Goal: Use online tool/utility: Utilize a website feature to perform a specific function

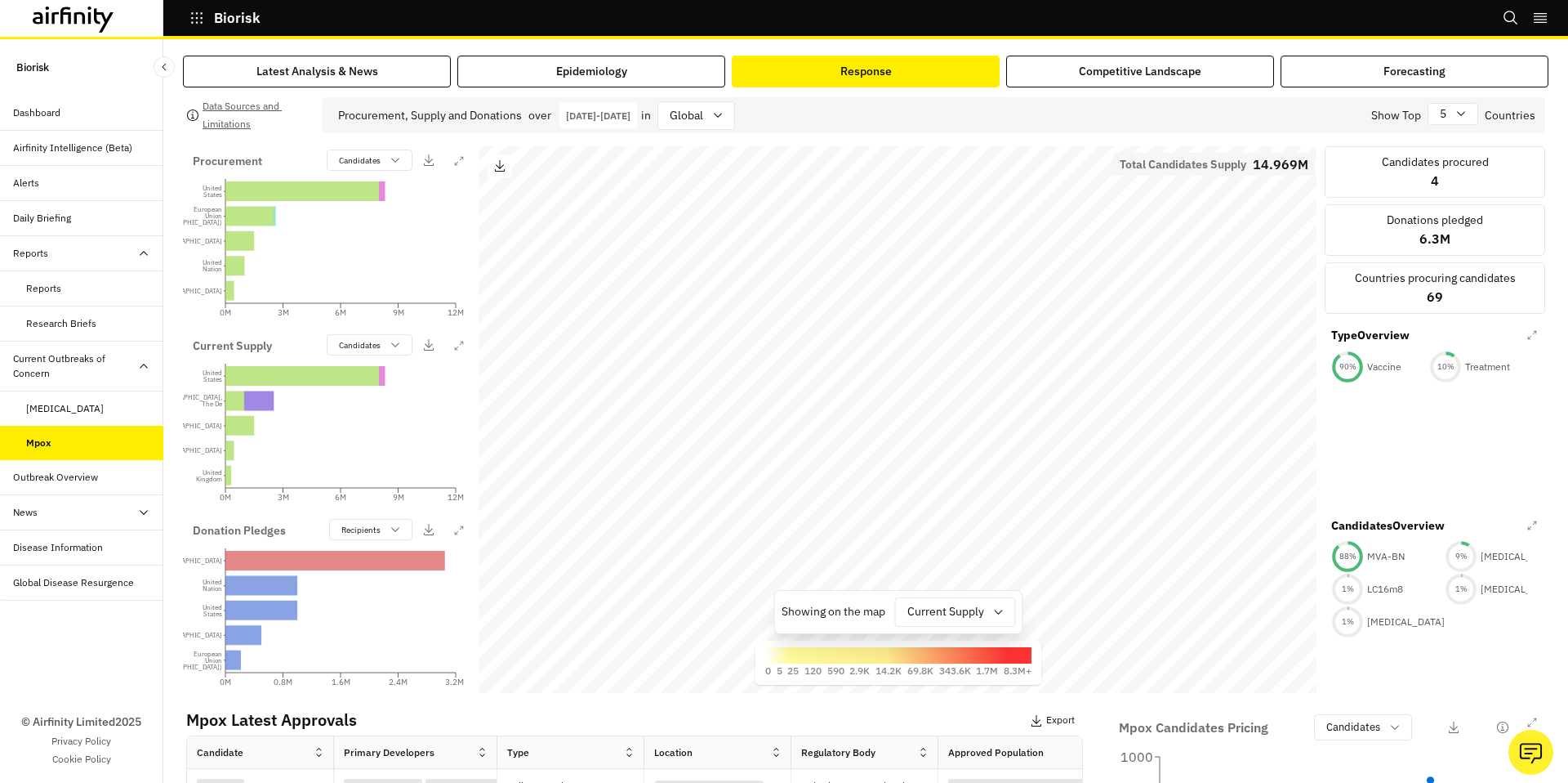
click at [71, 183] on div "Alerts" at bounding box center [88, 183] width 150 height 15
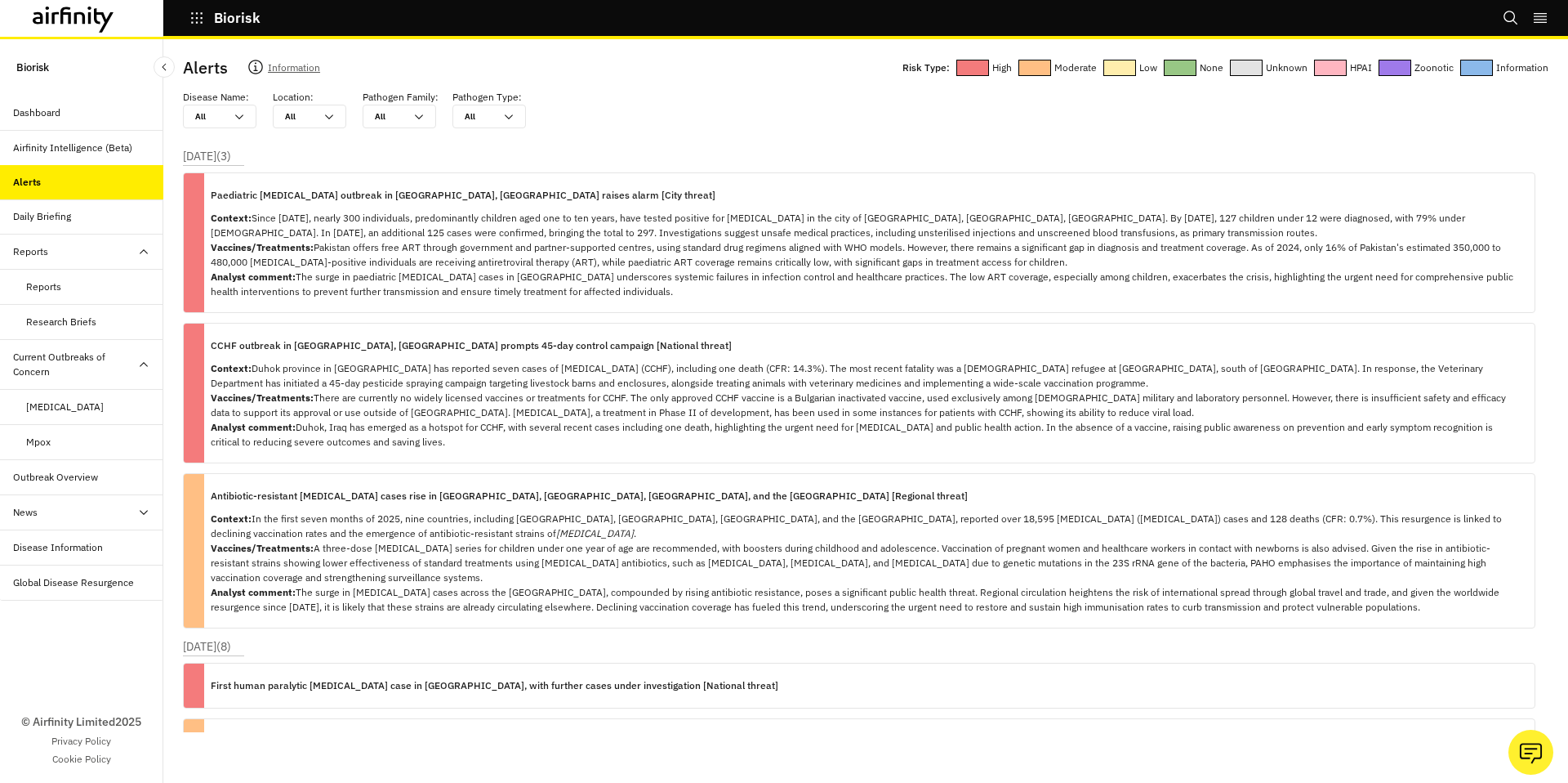
click at [60, 121] on div "Dashboard" at bounding box center [82, 113] width 163 height 35
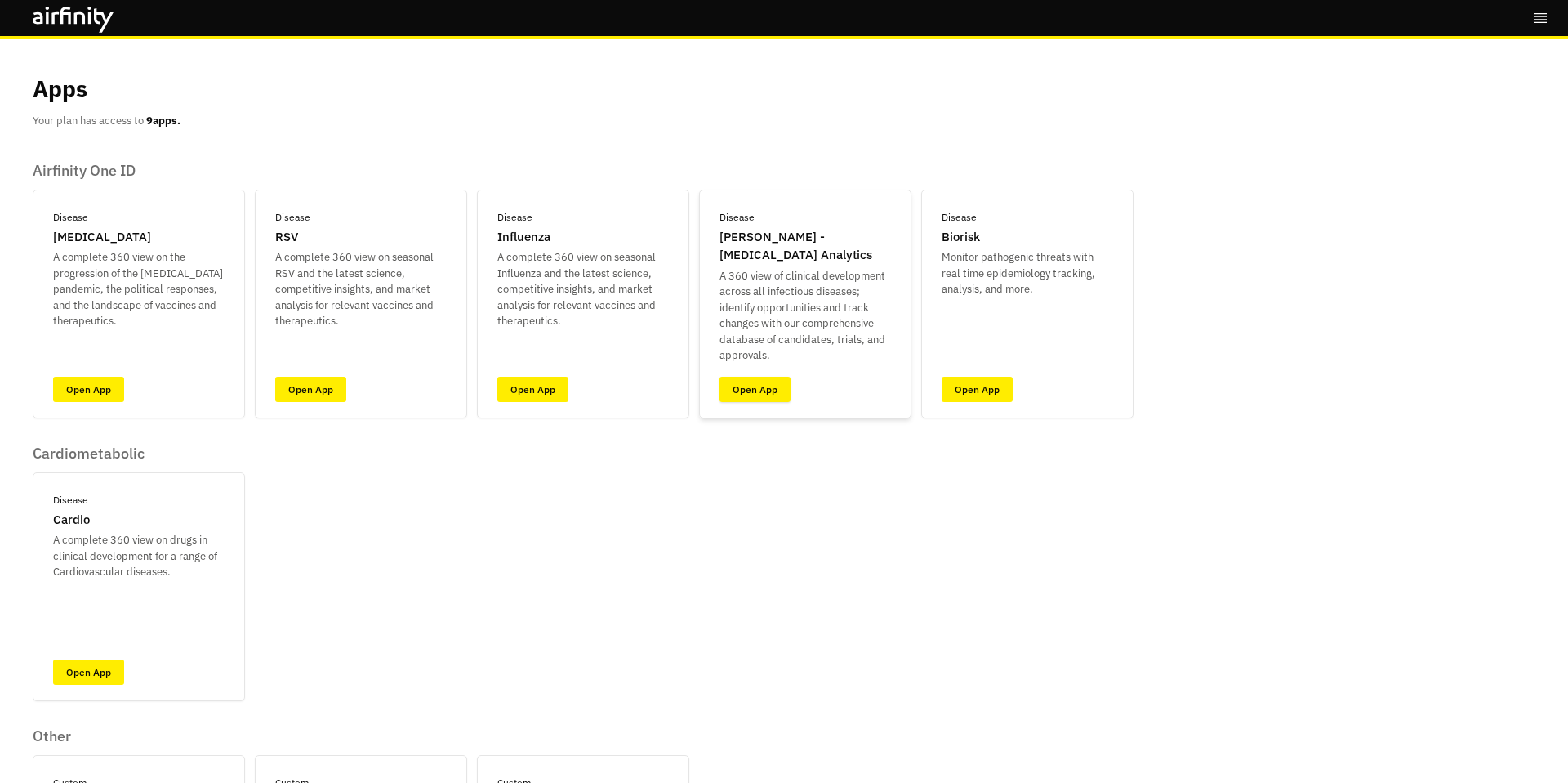
click at [764, 394] on link "Open App" at bounding box center [755, 389] width 71 height 25
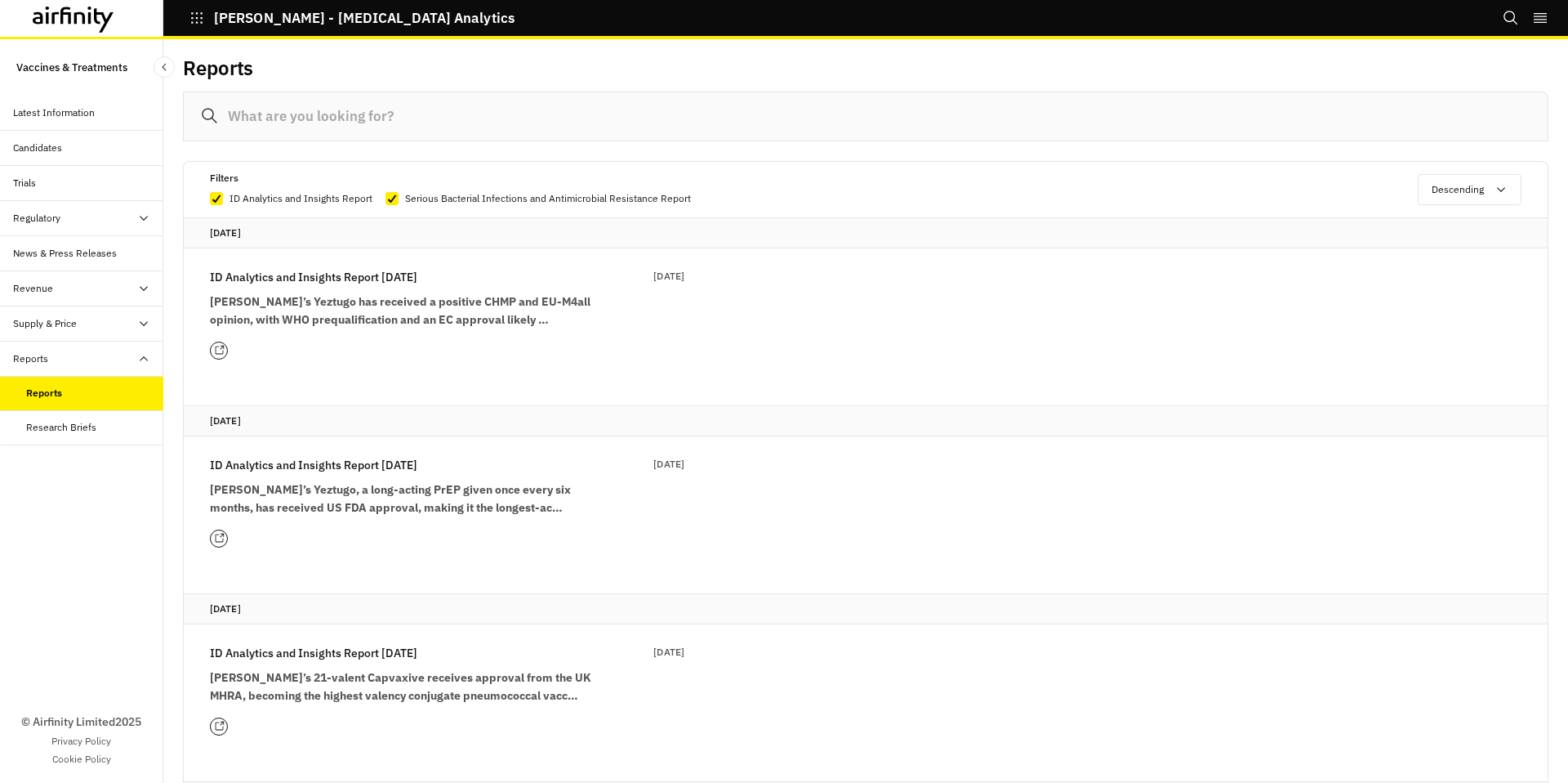
scroll to position [207, 0]
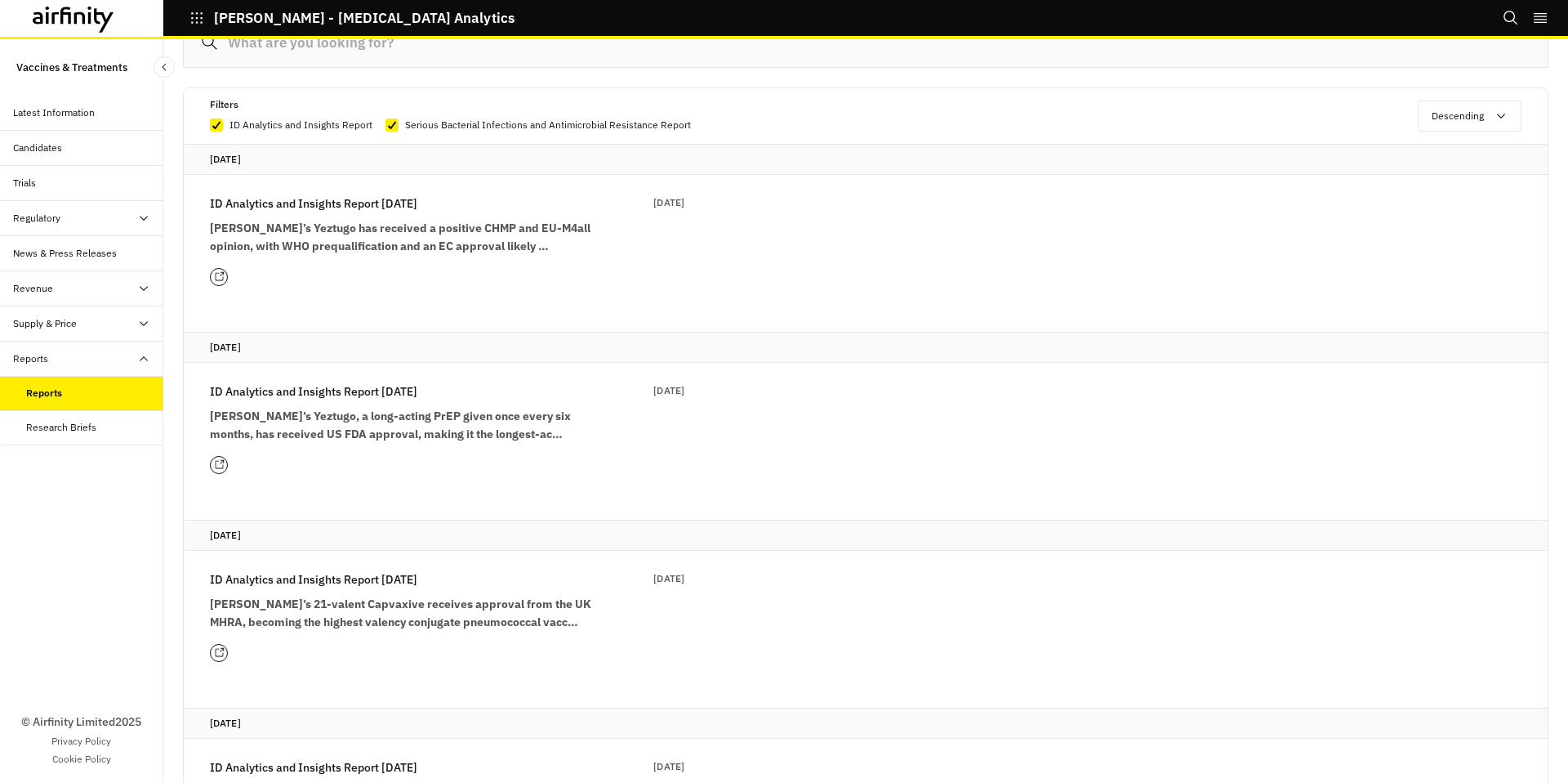
click at [398, 433] on strong "Gilead’s Yeztugo, a long-acting PrEP given once every six months, has received …" at bounding box center [390, 425] width 361 height 33
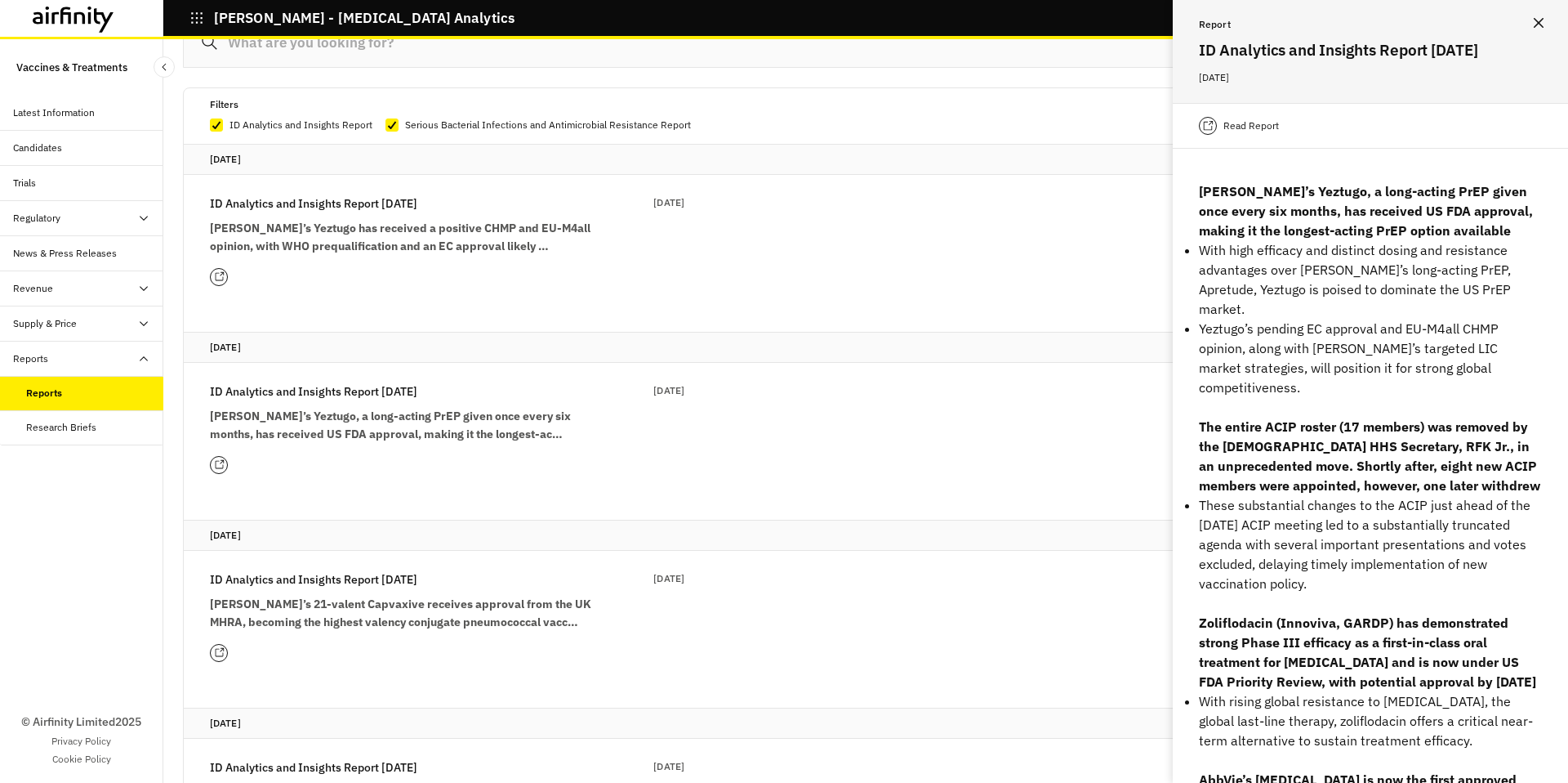
click at [1245, 131] on p "Read Report" at bounding box center [1250, 125] width 55 height 16
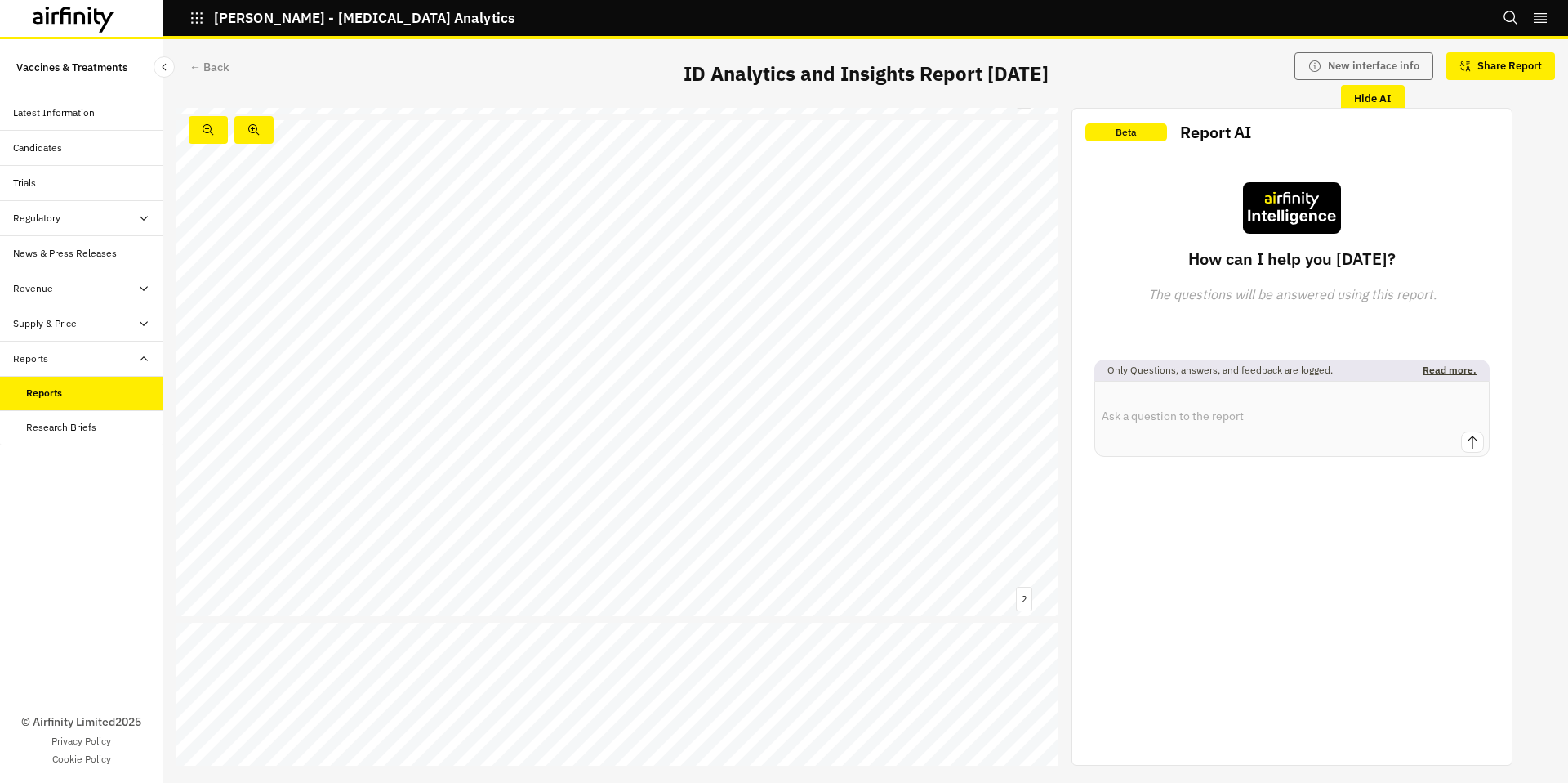
scroll to position [493, 0]
click at [354, 506] on link at bounding box center [304, 507] width 136 height 14
click at [237, 317] on link at bounding box center [239, 320] width 37 height 9
drag, startPoint x: 469, startPoint y: 300, endPoint x: 435, endPoint y: 297, distance: 34.1
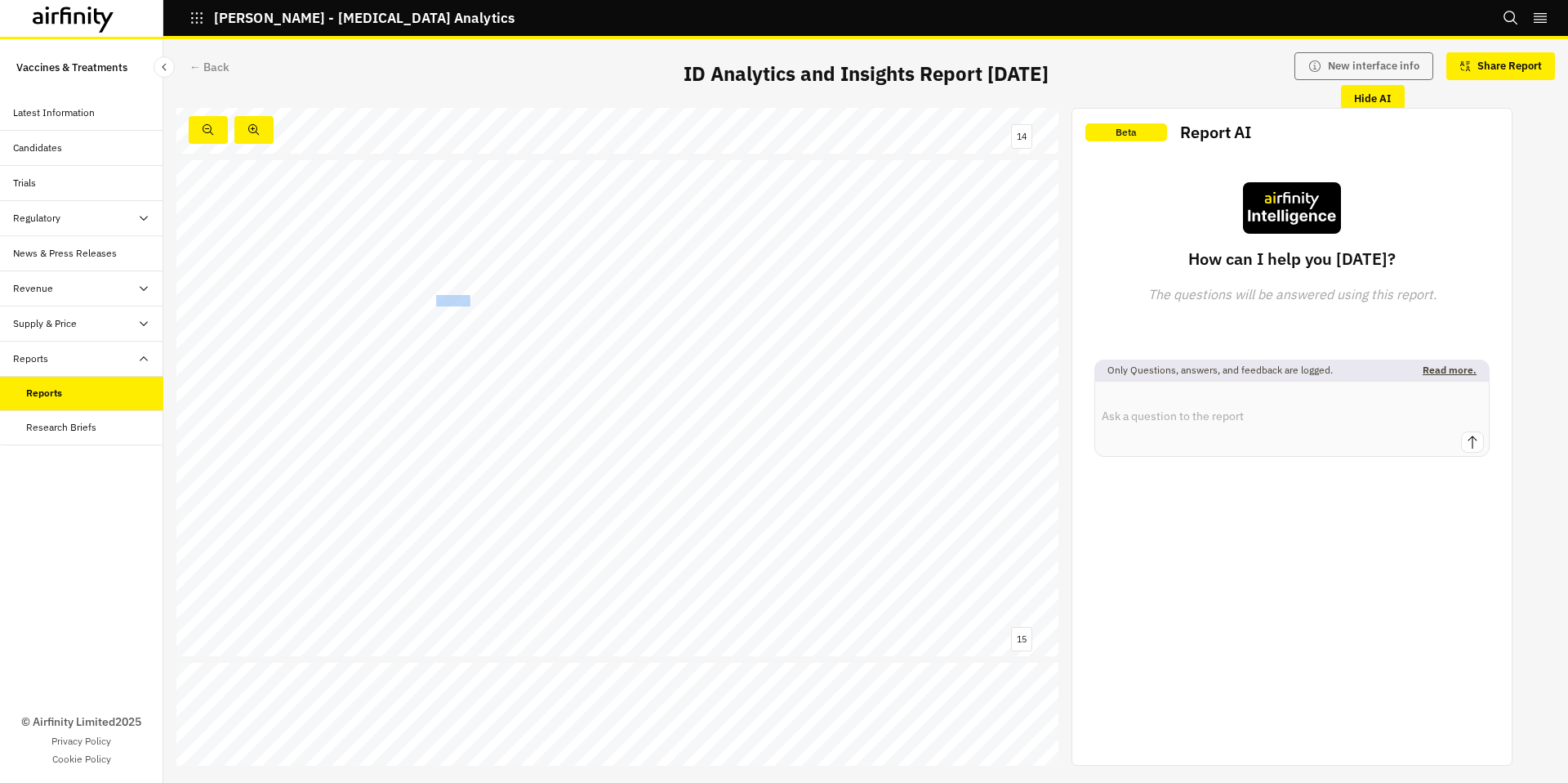
click at [435, 297] on span "IXCHIQ" at bounding box center [451, 300] width 37 height 10
click at [456, 310] on div "No matches for XCHIQ" at bounding box center [449, 327] width 327 height 35
click at [433, 298] on span "IXCHIQ" at bounding box center [451, 300] width 37 height 10
drag, startPoint x: 433, startPoint y: 298, endPoint x: 468, endPoint y: 299, distance: 35.0
click at [468, 299] on span "IXCHIQ" at bounding box center [451, 300] width 37 height 10
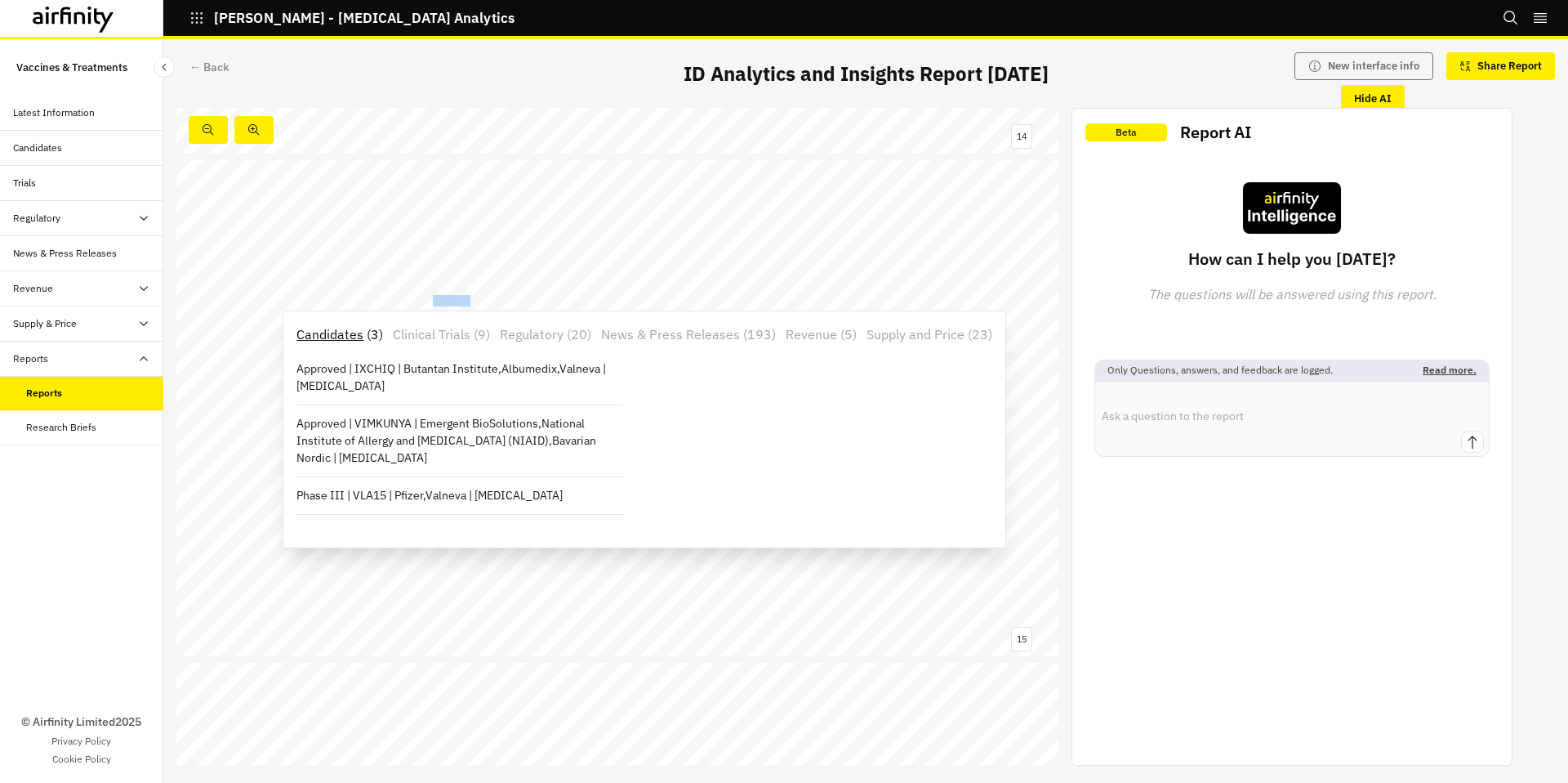
click at [111, 25] on icon at bounding box center [73, 20] width 82 height 26
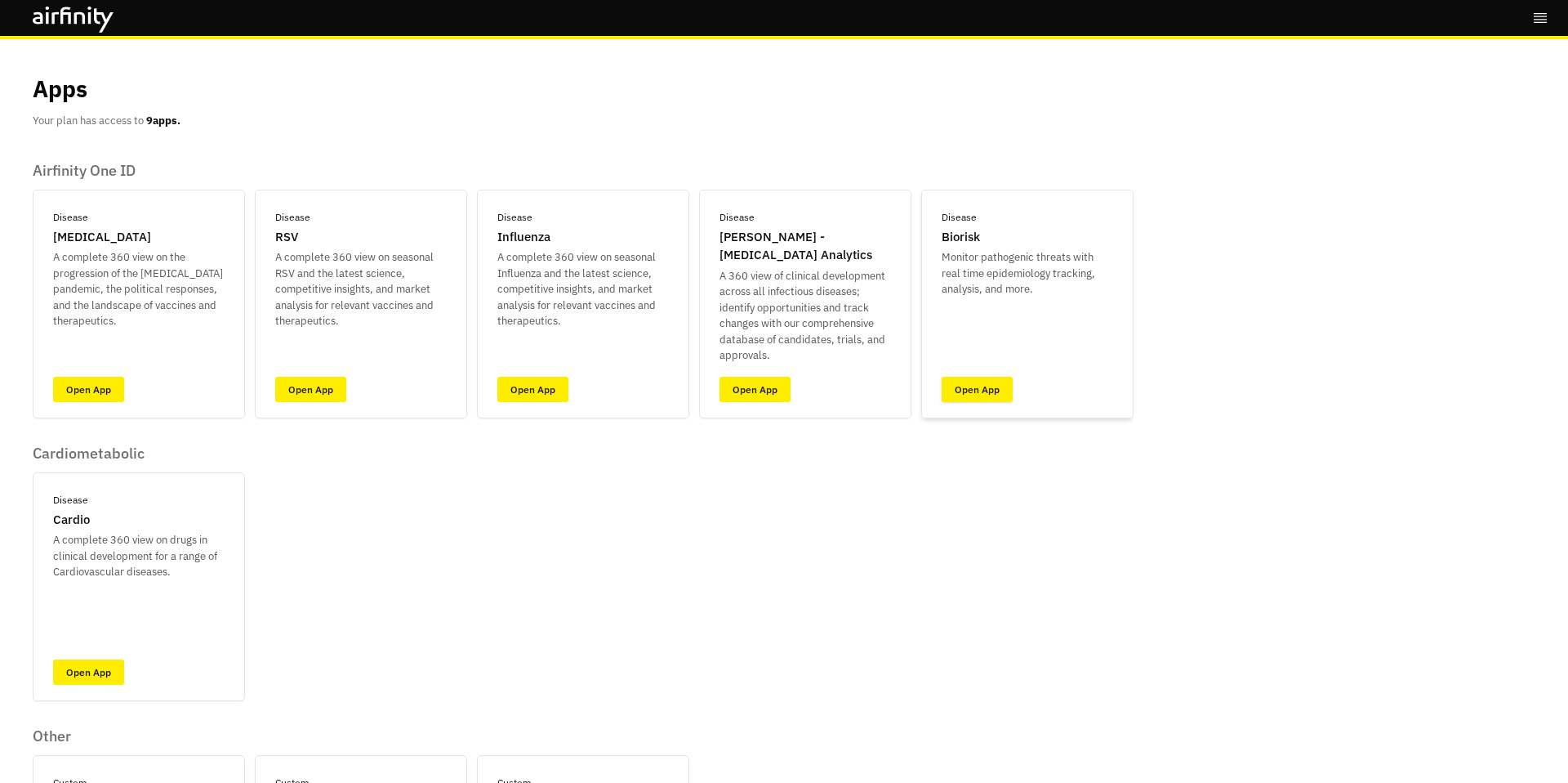
click at [969, 384] on link "Open App" at bounding box center [978, 389] width 71 height 25
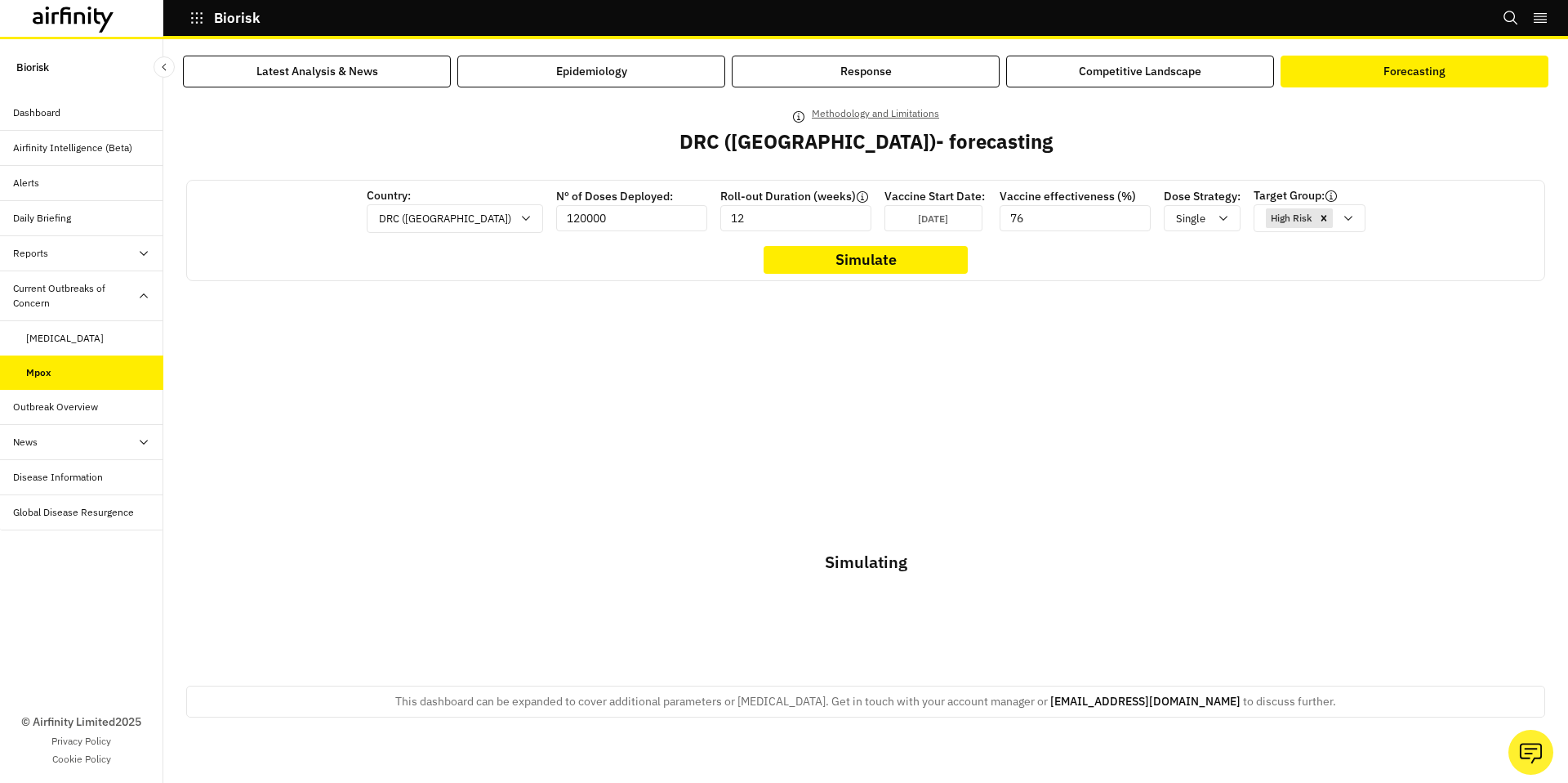
click at [1296, 77] on button "Forecasting" at bounding box center [1414, 71] width 268 height 32
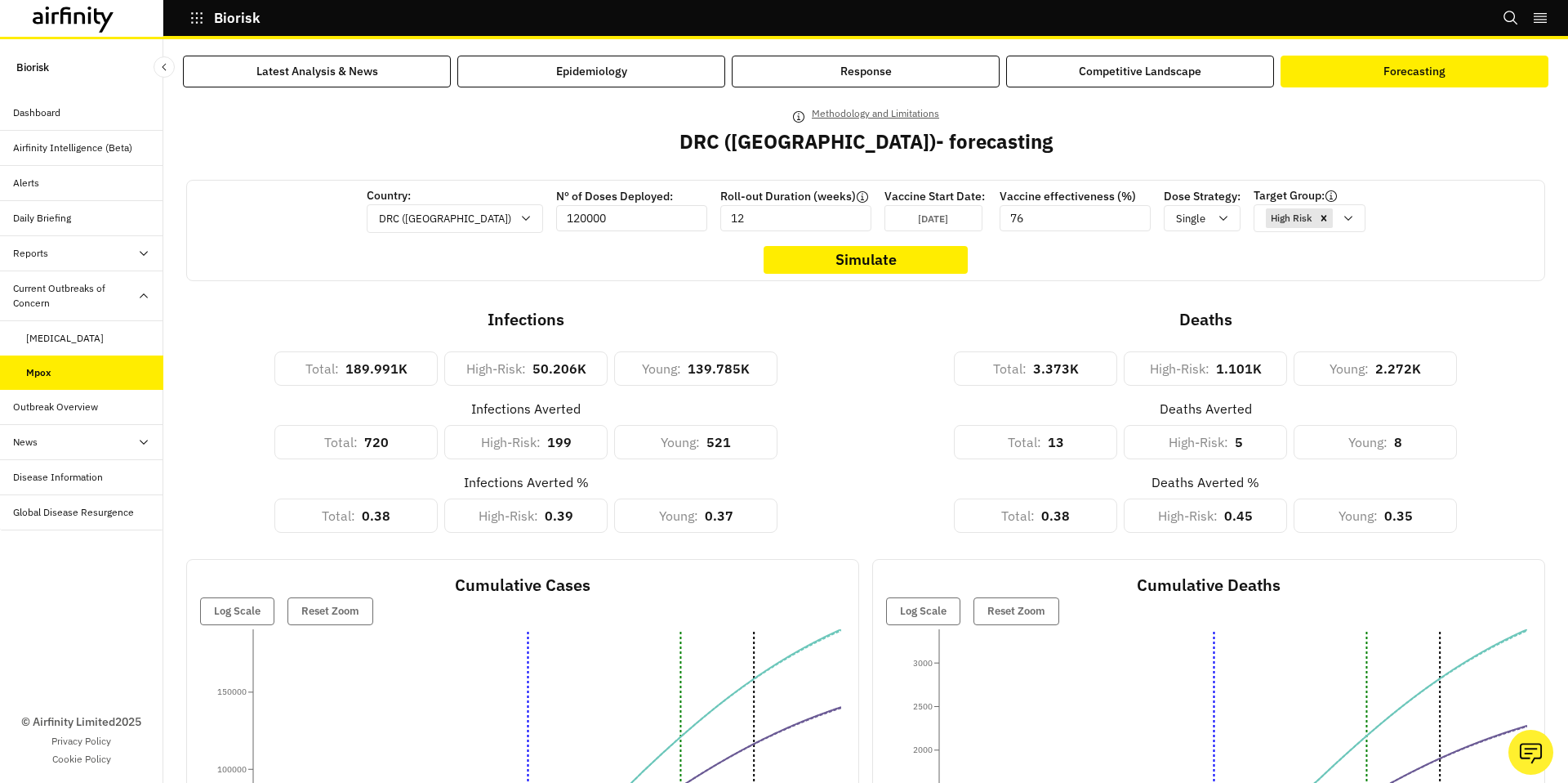
click at [594, 218] on input "120000" at bounding box center [631, 218] width 151 height 26
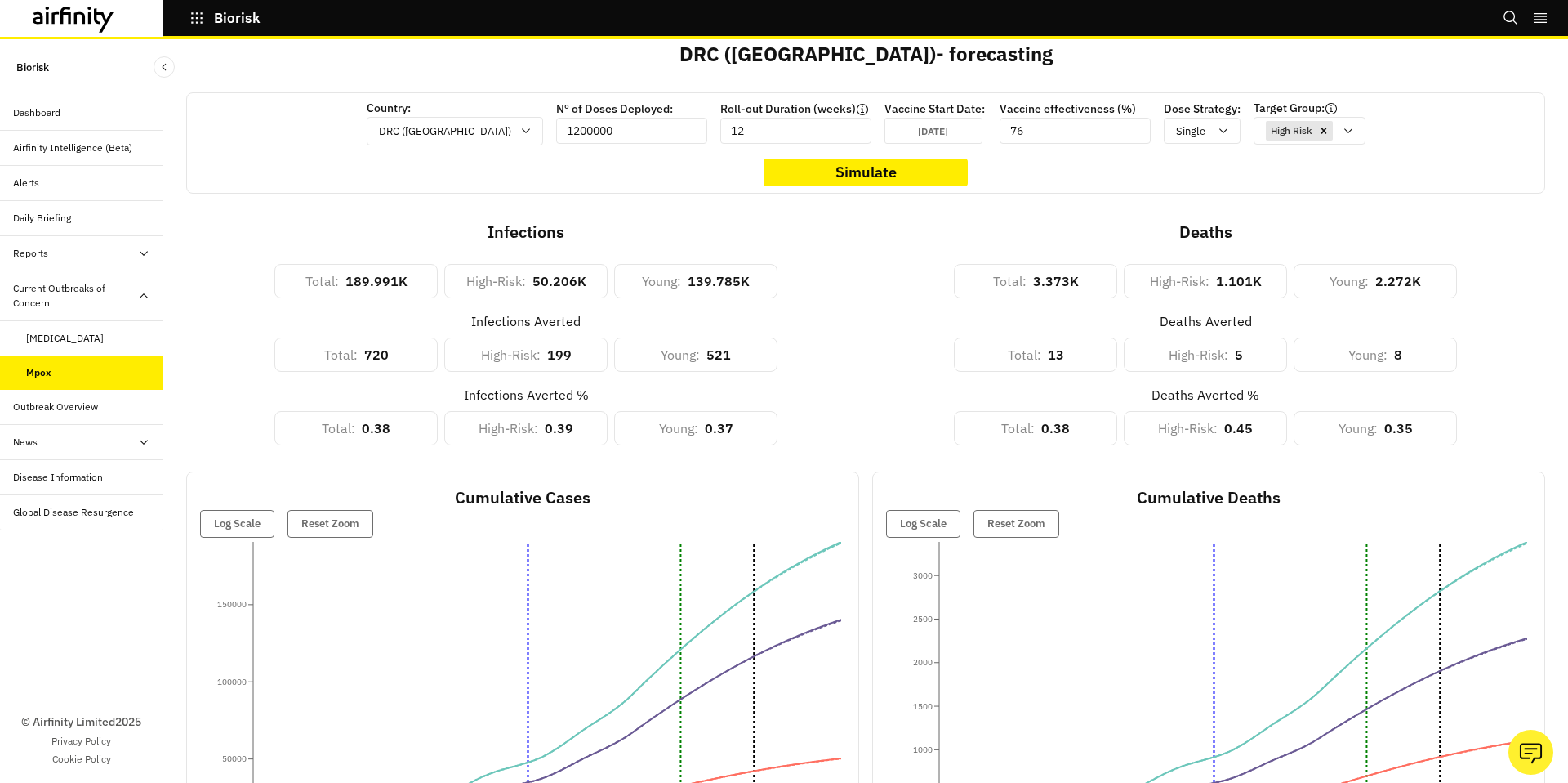
scroll to position [125, 0]
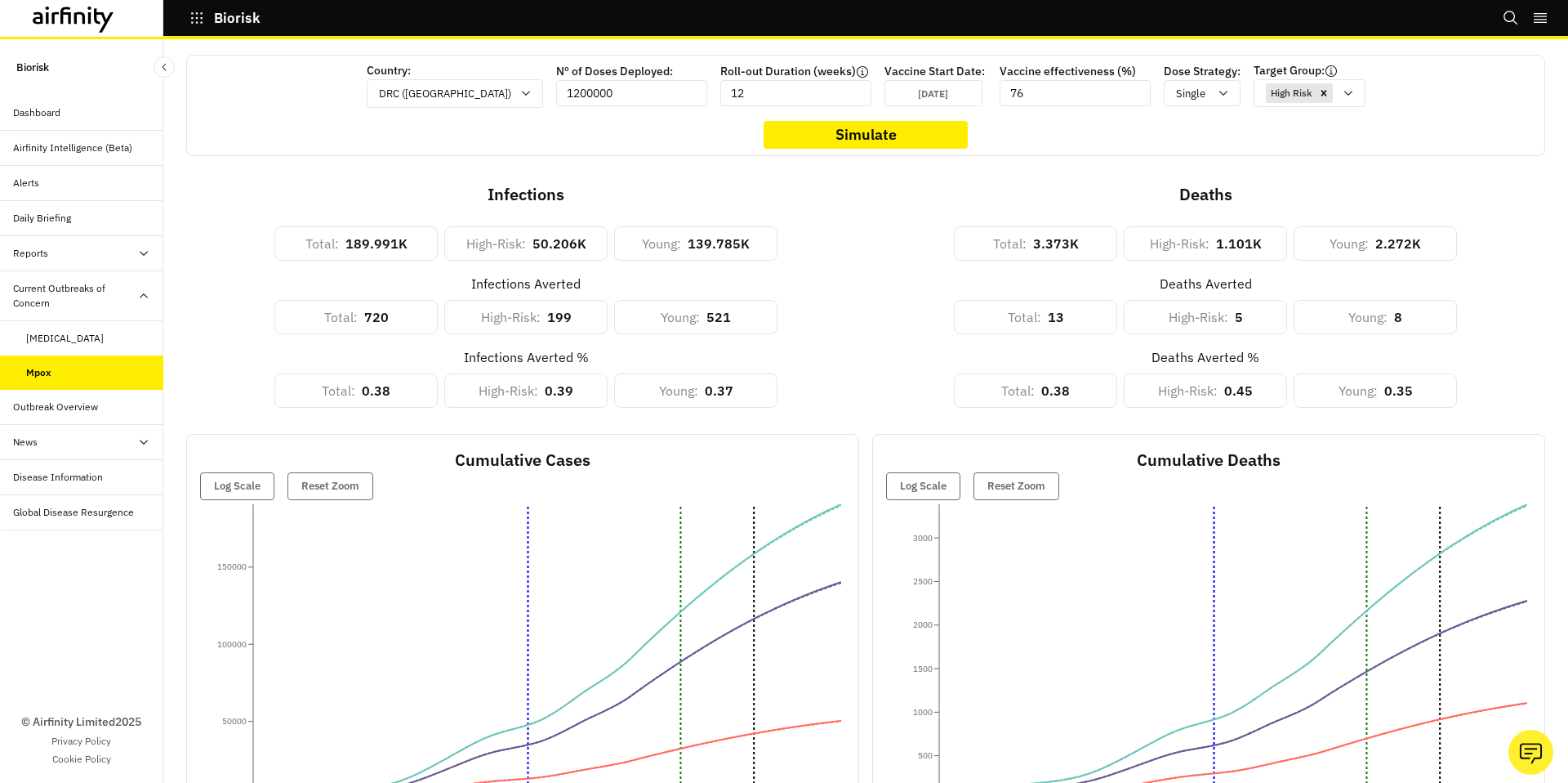
type input "1200000"
click at [879, 139] on button "Simulate" at bounding box center [866, 135] width 204 height 28
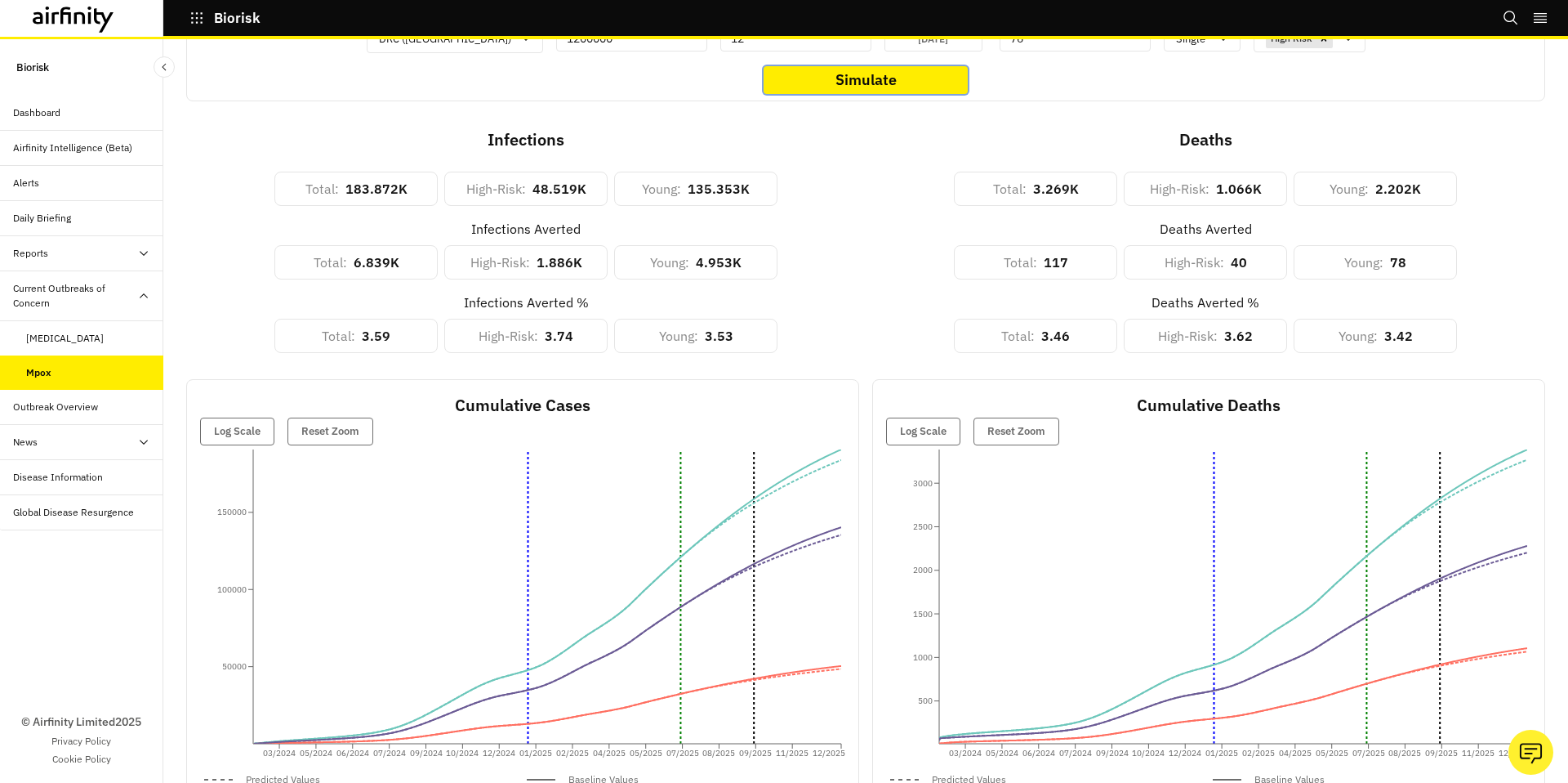
scroll to position [201, 0]
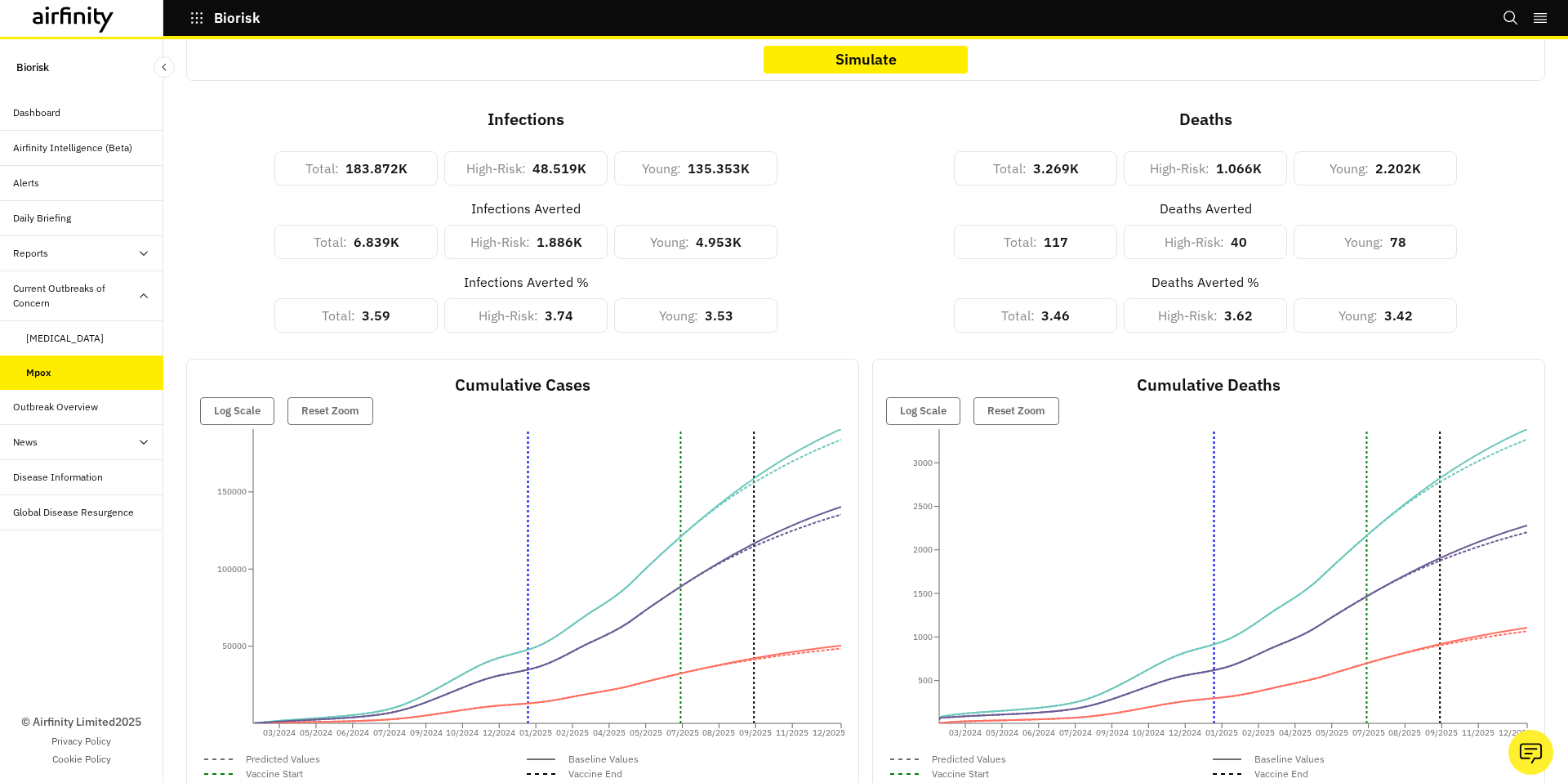
click at [937, 324] on div "Deaths Averted % Total : 3.46 High-Risk : 3.62 Young : 3.42" at bounding box center [1205, 295] width 679 height 73
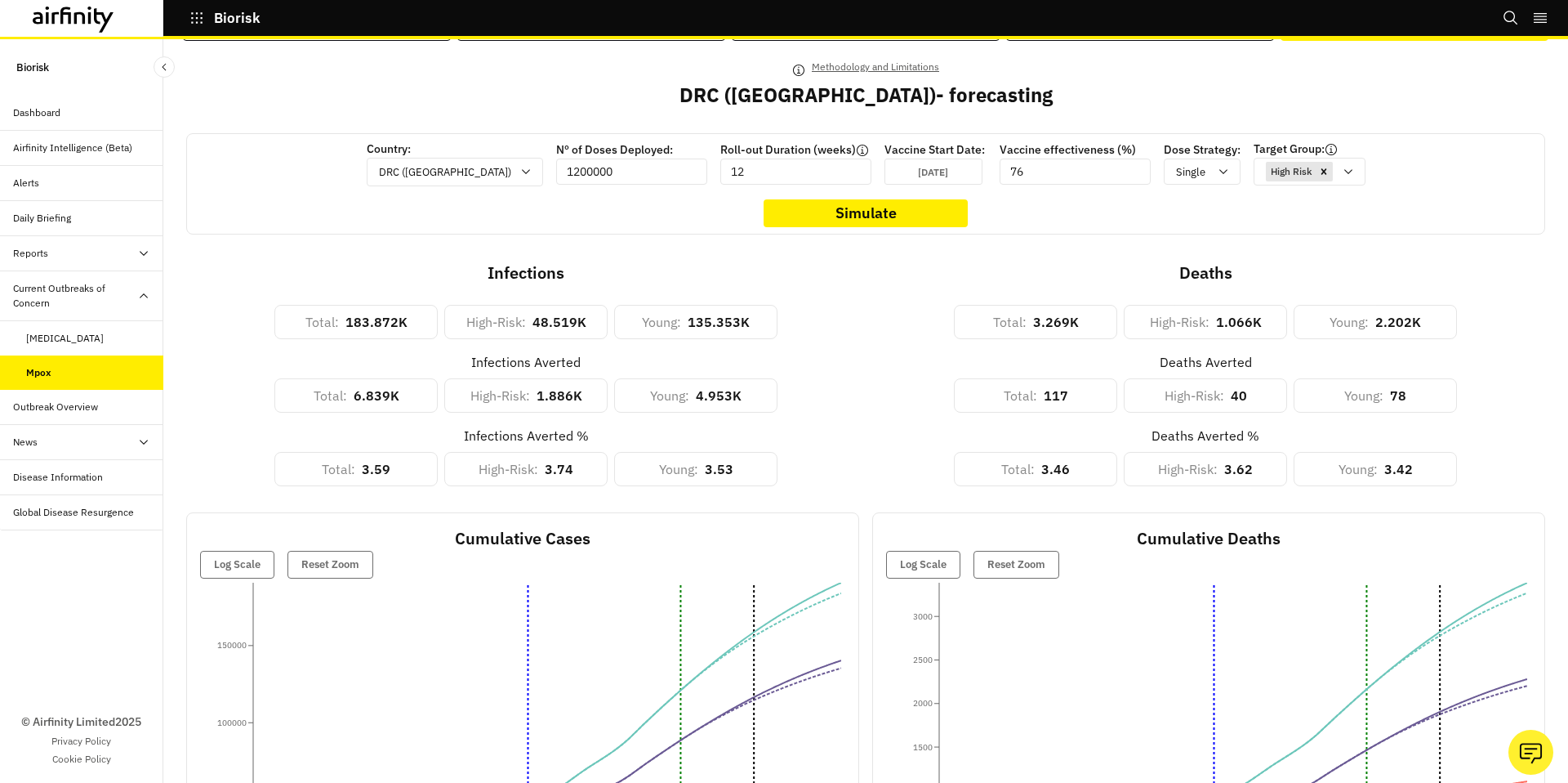
scroll to position [31, 0]
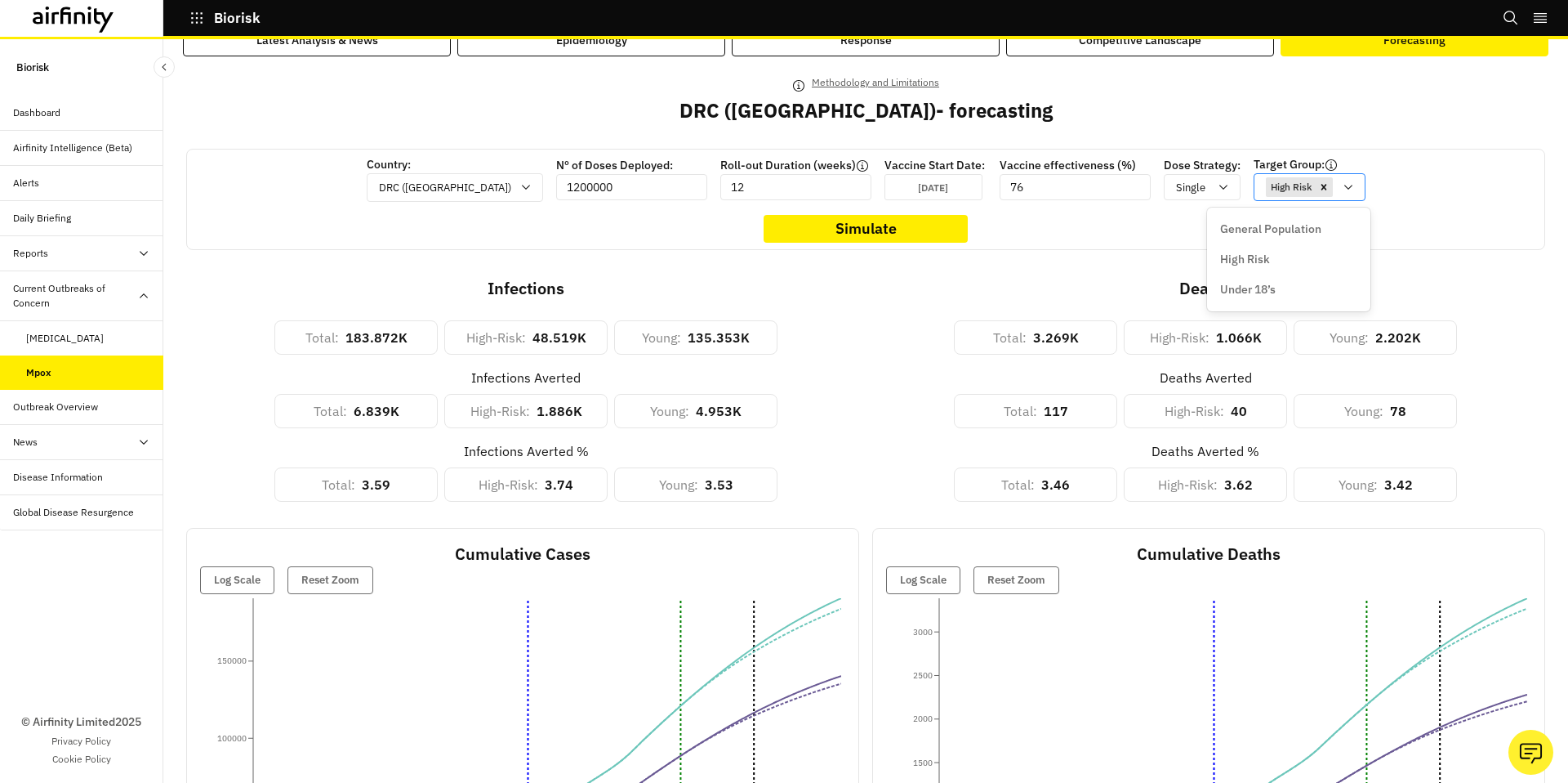
click at [1342, 187] on icon at bounding box center [1349, 188] width 13 height 13
click at [1293, 226] on p "General Population" at bounding box center [1271, 229] width 101 height 17
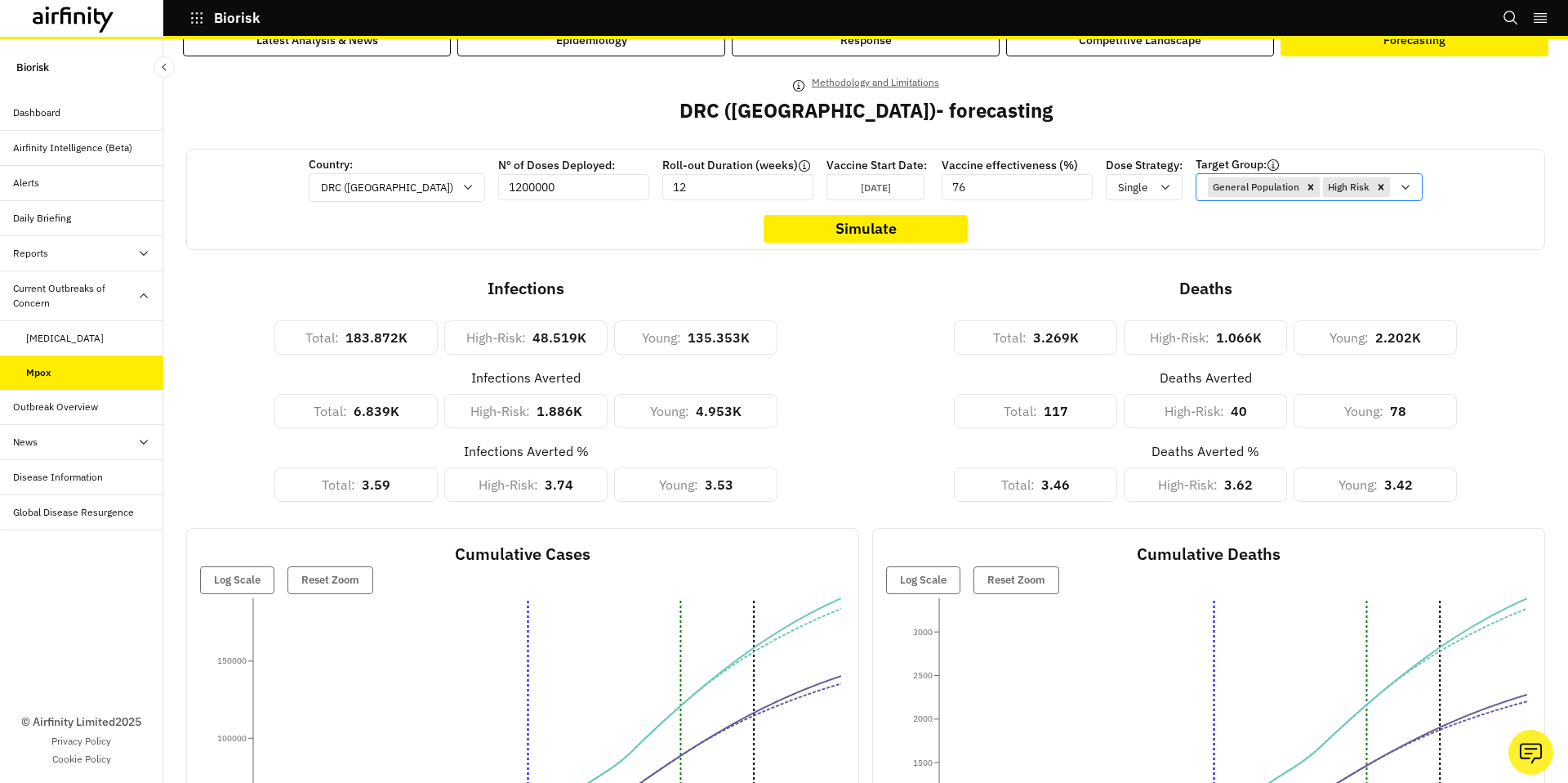
click at [1399, 183] on icon at bounding box center [1406, 188] width 13 height 13
click at [1229, 286] on div "Under 18’s" at bounding box center [1232, 290] width 137 height 17
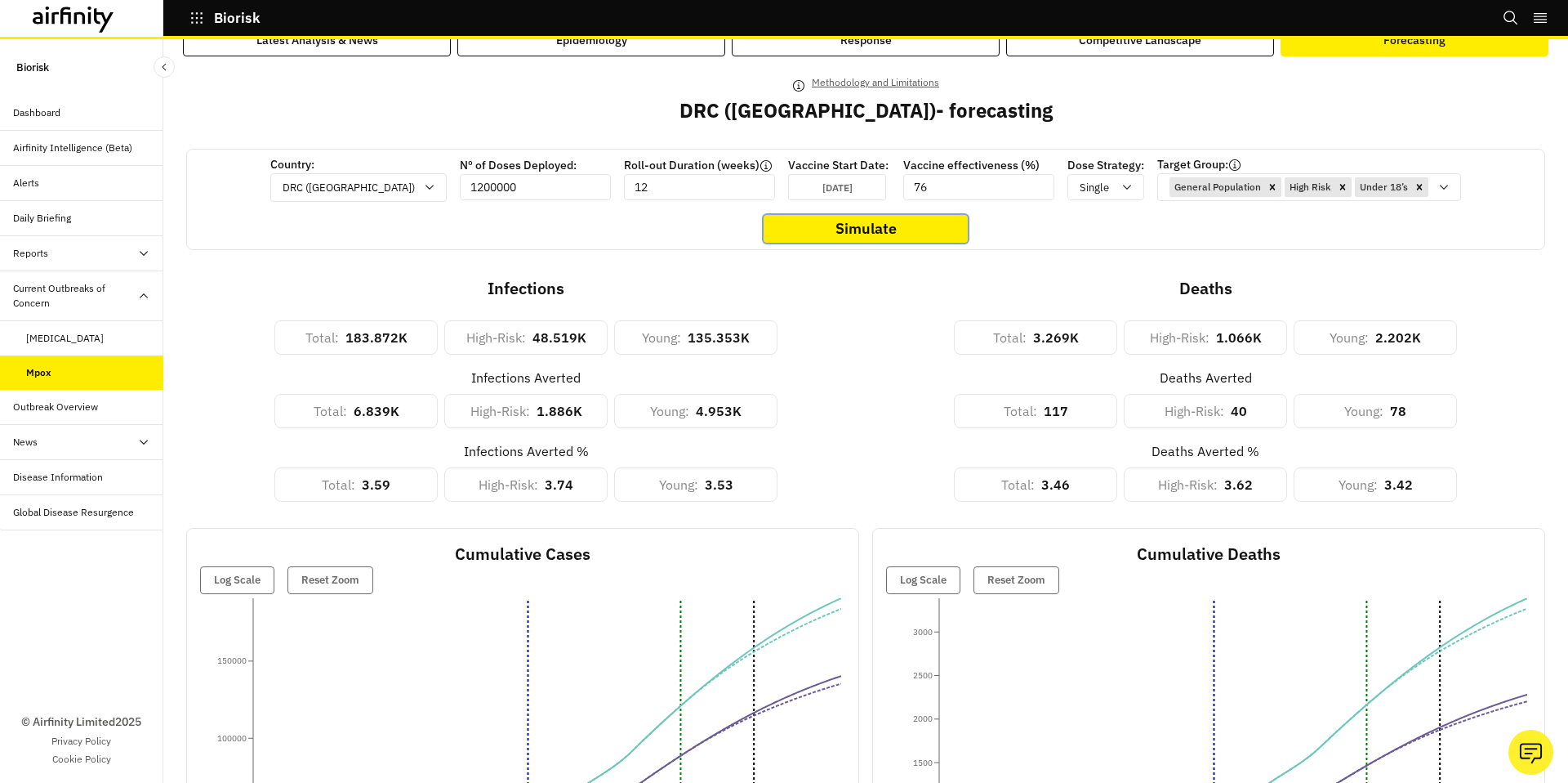
click at [921, 233] on button "Simulate" at bounding box center [866, 229] width 204 height 28
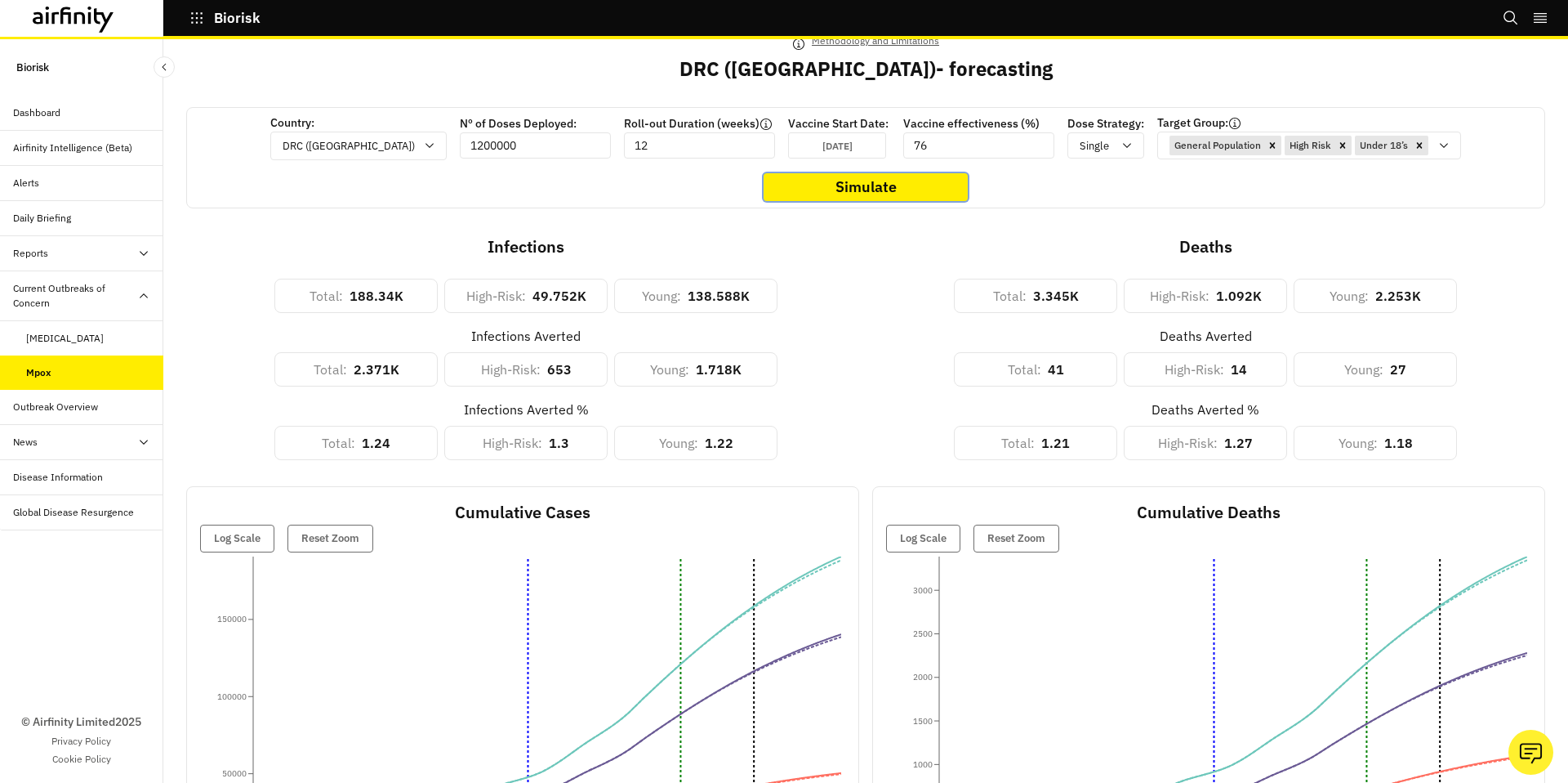
scroll to position [68, 0]
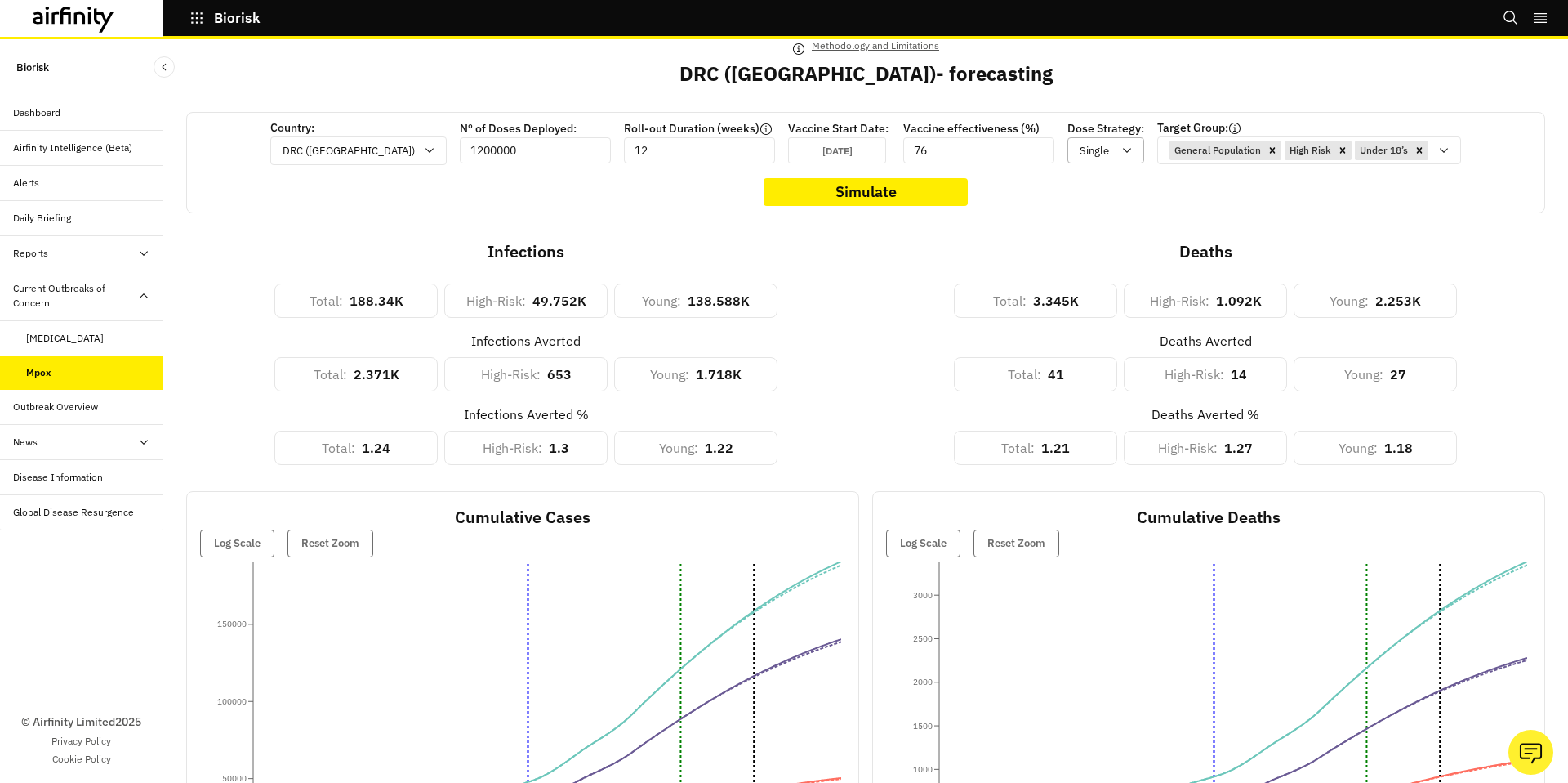
click at [1121, 148] on icon at bounding box center [1127, 150] width 13 height 13
click at [933, 280] on div "Total : 3.345K High-Risk : 1.092K Young : 2.253K" at bounding box center [1205, 291] width 679 height 54
drag, startPoint x: 900, startPoint y: 137, endPoint x: 889, endPoint y: 139, distance: 11.2
click at [903, 137] on div "Vaccine effectiveness (%) 76" at bounding box center [978, 142] width 151 height 43
click at [903, 145] on input "76" at bounding box center [978, 150] width 151 height 26
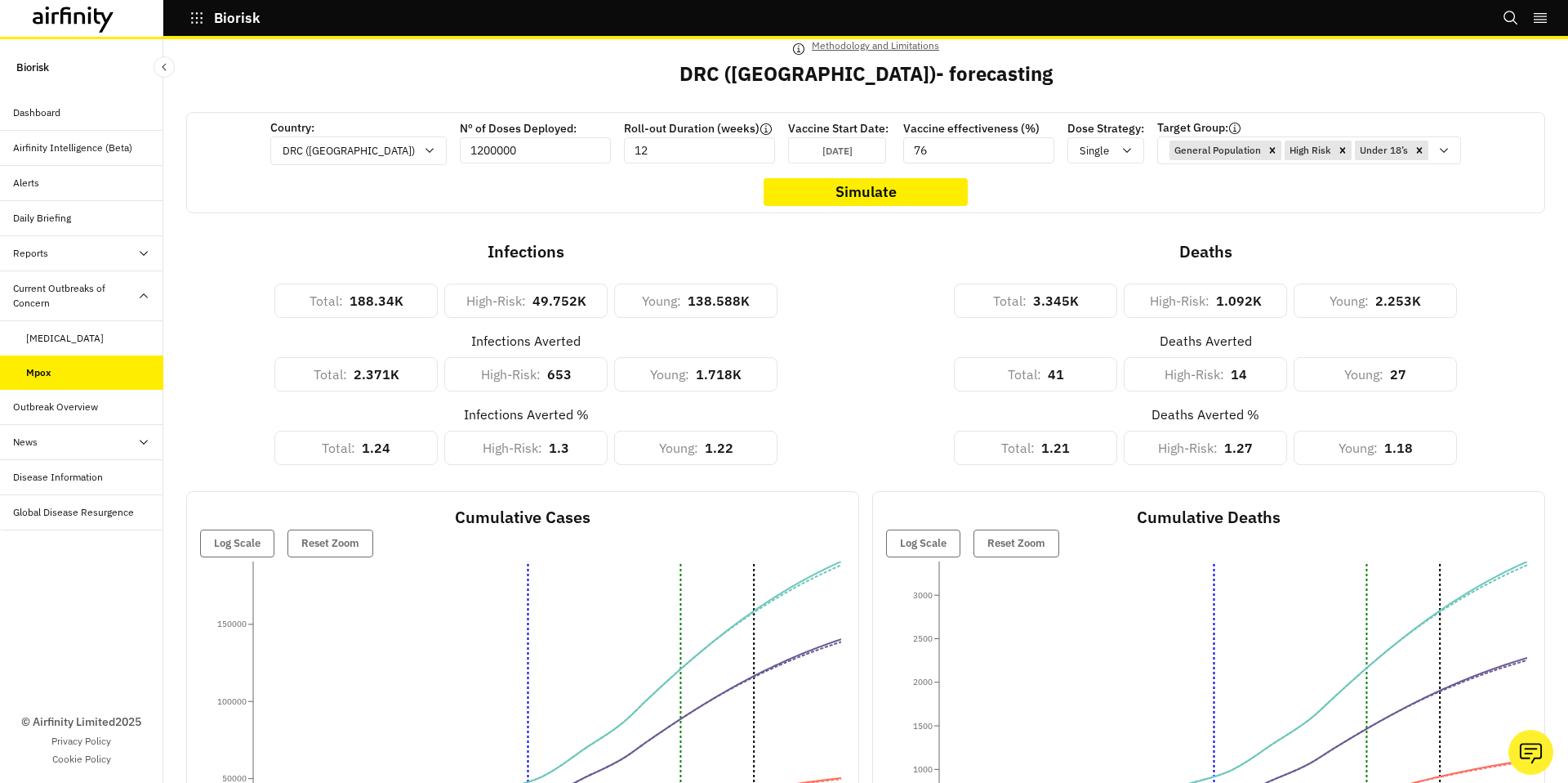
click at [903, 145] on input "76" at bounding box center [978, 150] width 151 height 26
click at [903, 159] on input "76" at bounding box center [978, 150] width 151 height 26
type input "95"
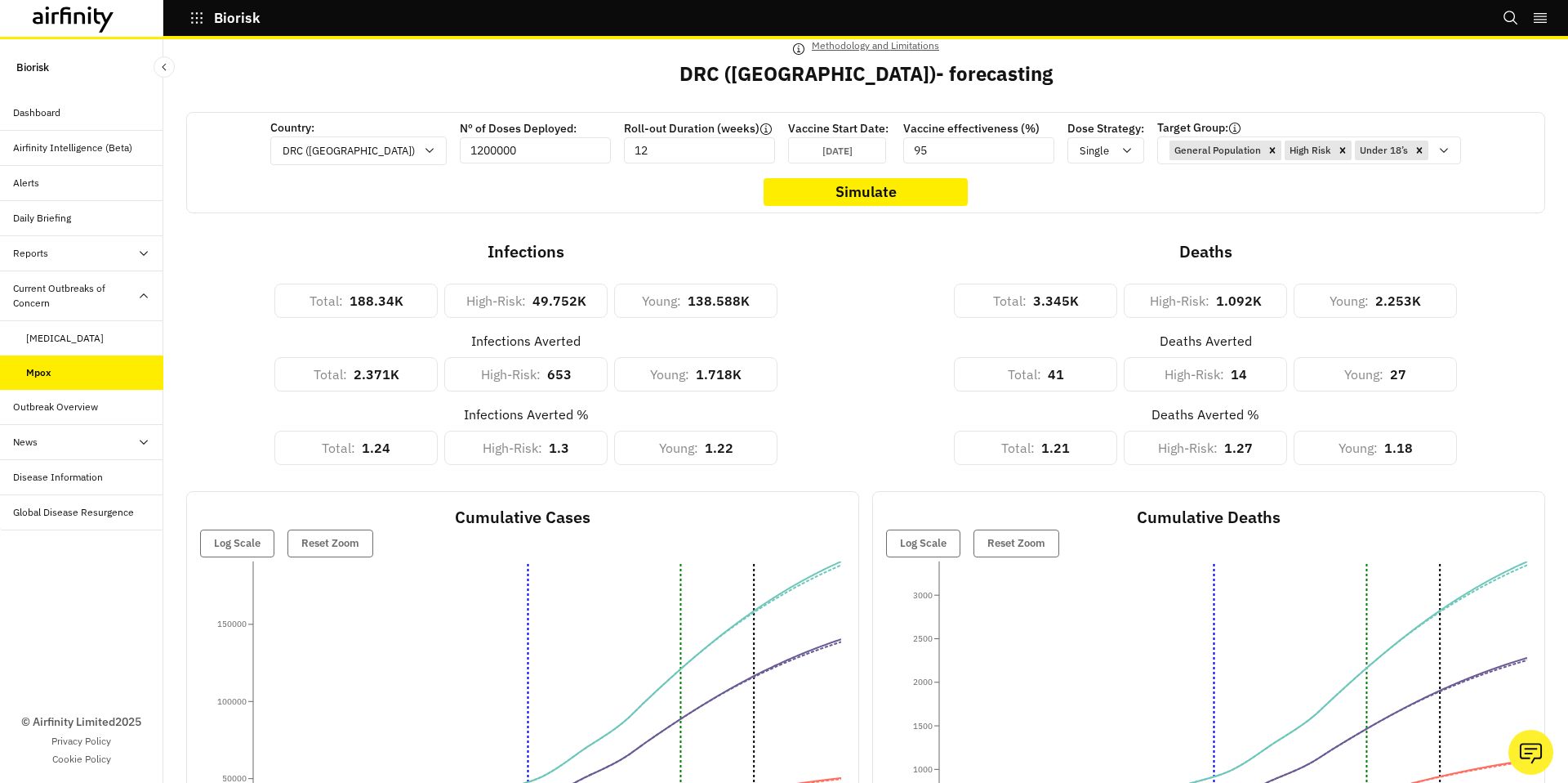
click at [824, 151] on p "[DATE]" at bounding box center [838, 150] width 30 height 12
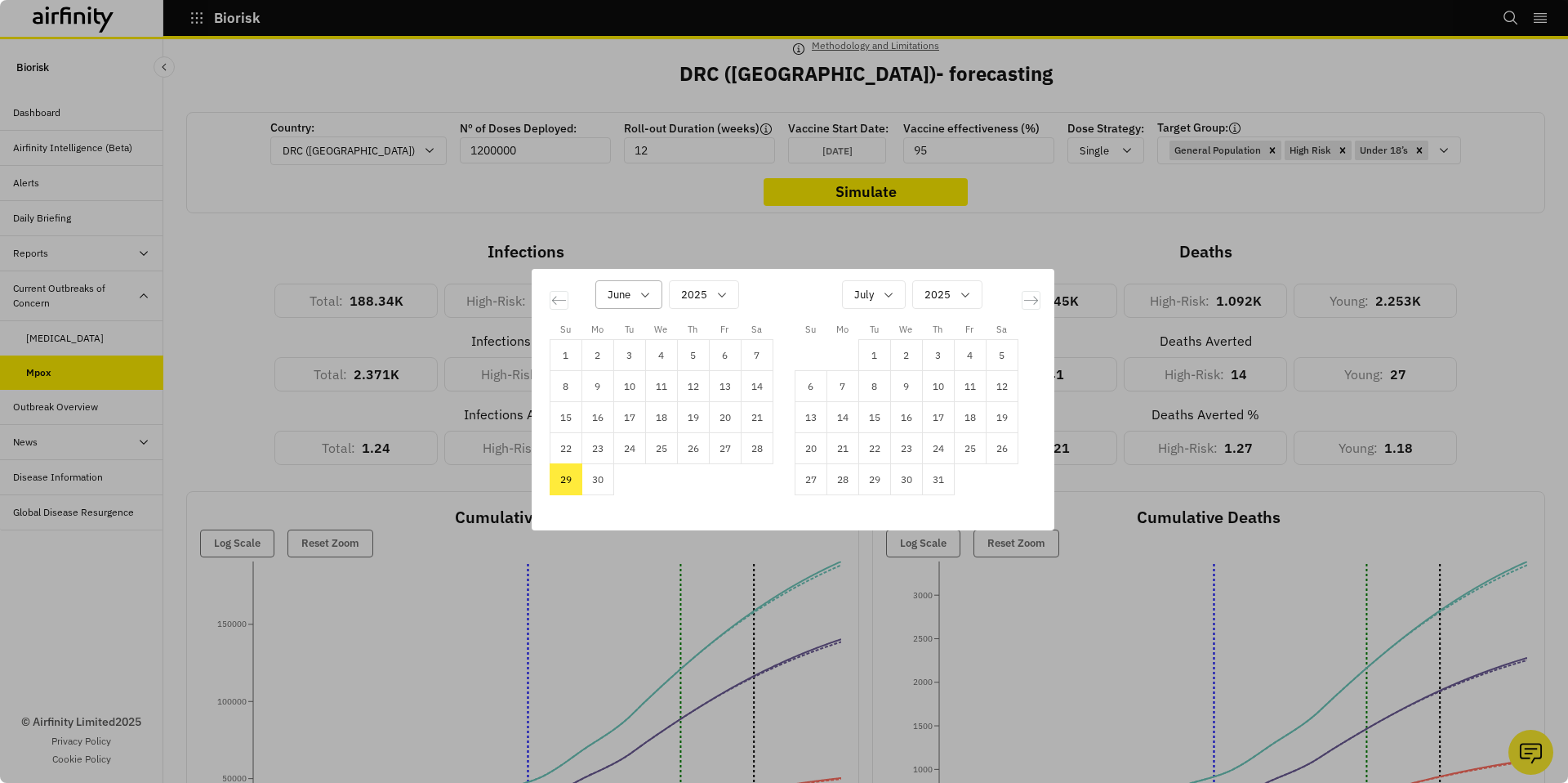
click at [633, 301] on div "June" at bounding box center [617, 294] width 42 height 27
click at [632, 338] on p "January" at bounding box center [629, 337] width 41 height 17
click at [667, 352] on td "1" at bounding box center [661, 355] width 32 height 31
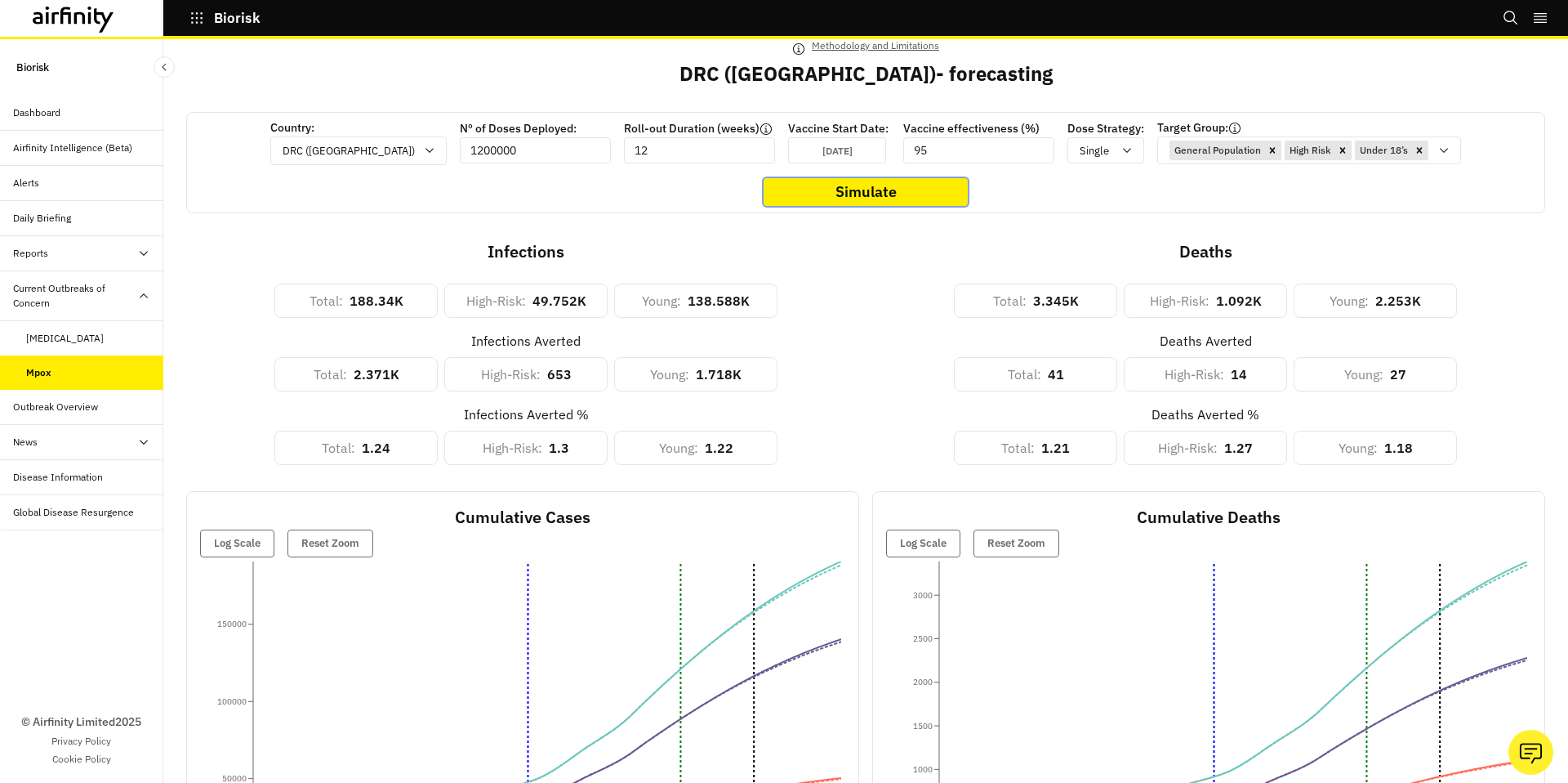
click at [858, 196] on button "Simulate" at bounding box center [866, 192] width 204 height 28
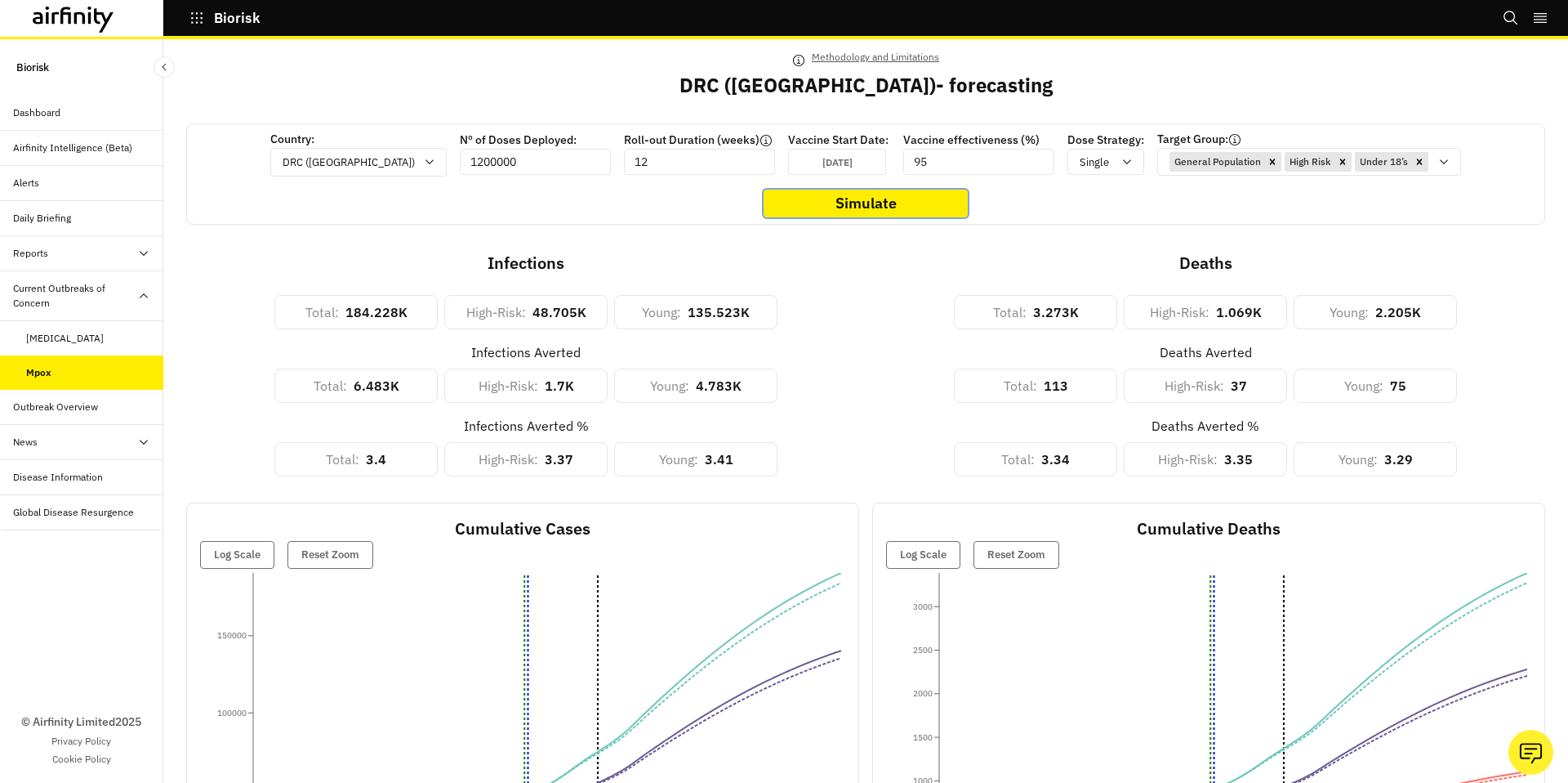
scroll to position [54, 0]
click at [823, 169] on p "Jan 1st 2025" at bounding box center [838, 163] width 30 height 12
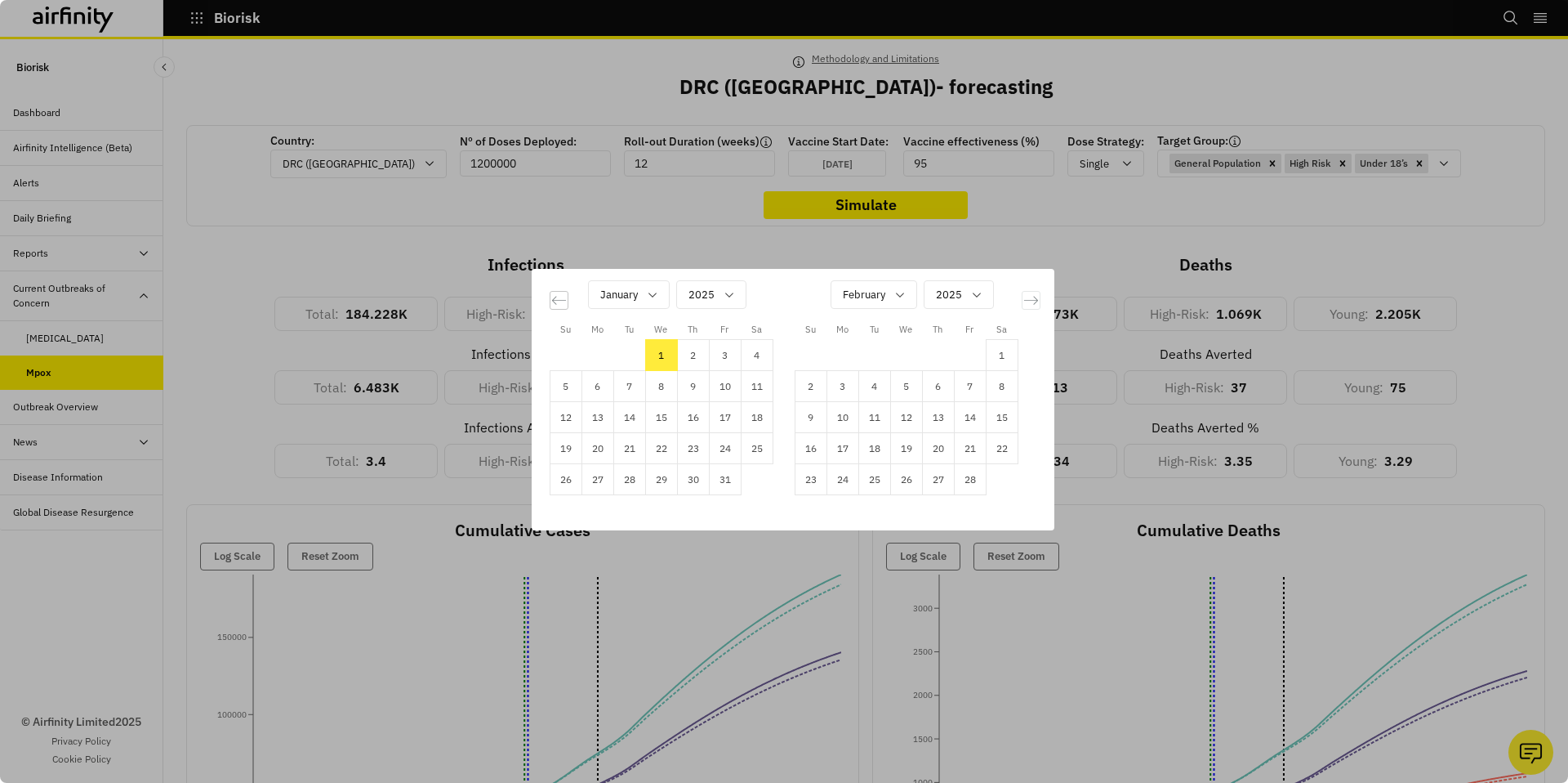
click at [561, 300] on icon "Move backward to switch to the previous month." at bounding box center [558, 299] width 14 height 8
click at [634, 353] on td "1" at bounding box center [629, 355] width 32 height 31
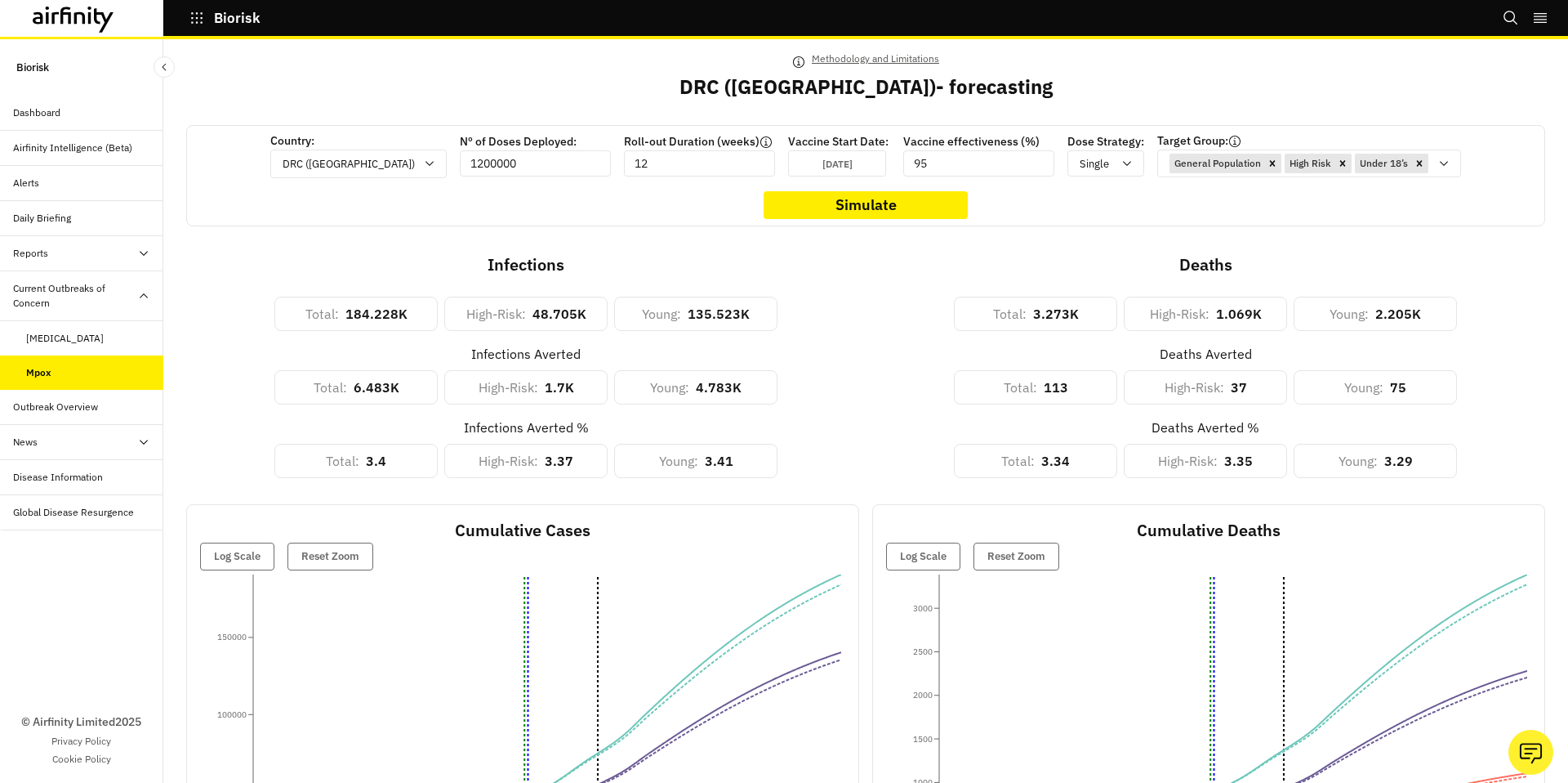
click at [885, 210] on button "Simulate" at bounding box center [866, 205] width 204 height 28
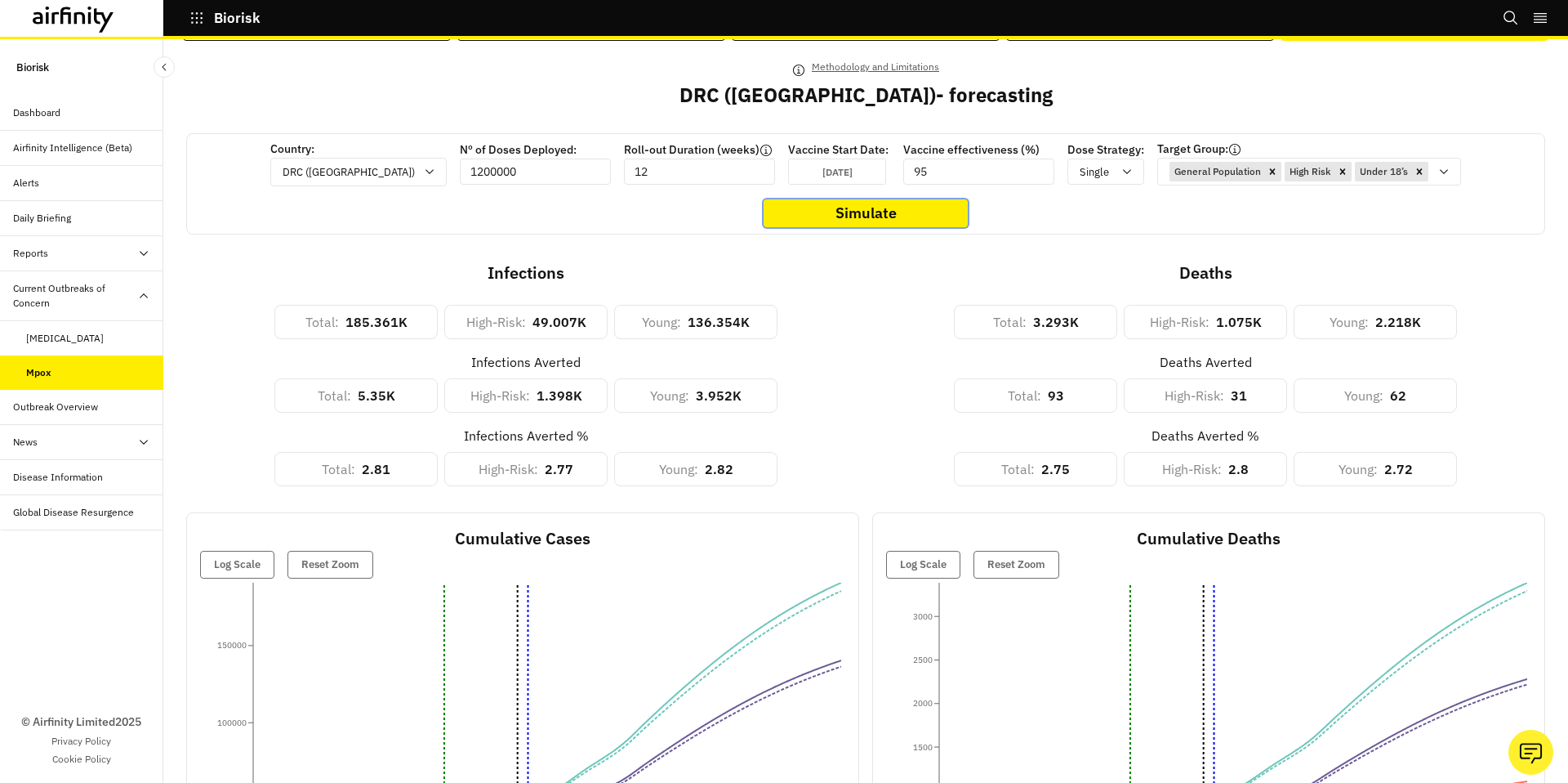
scroll to position [50, 0]
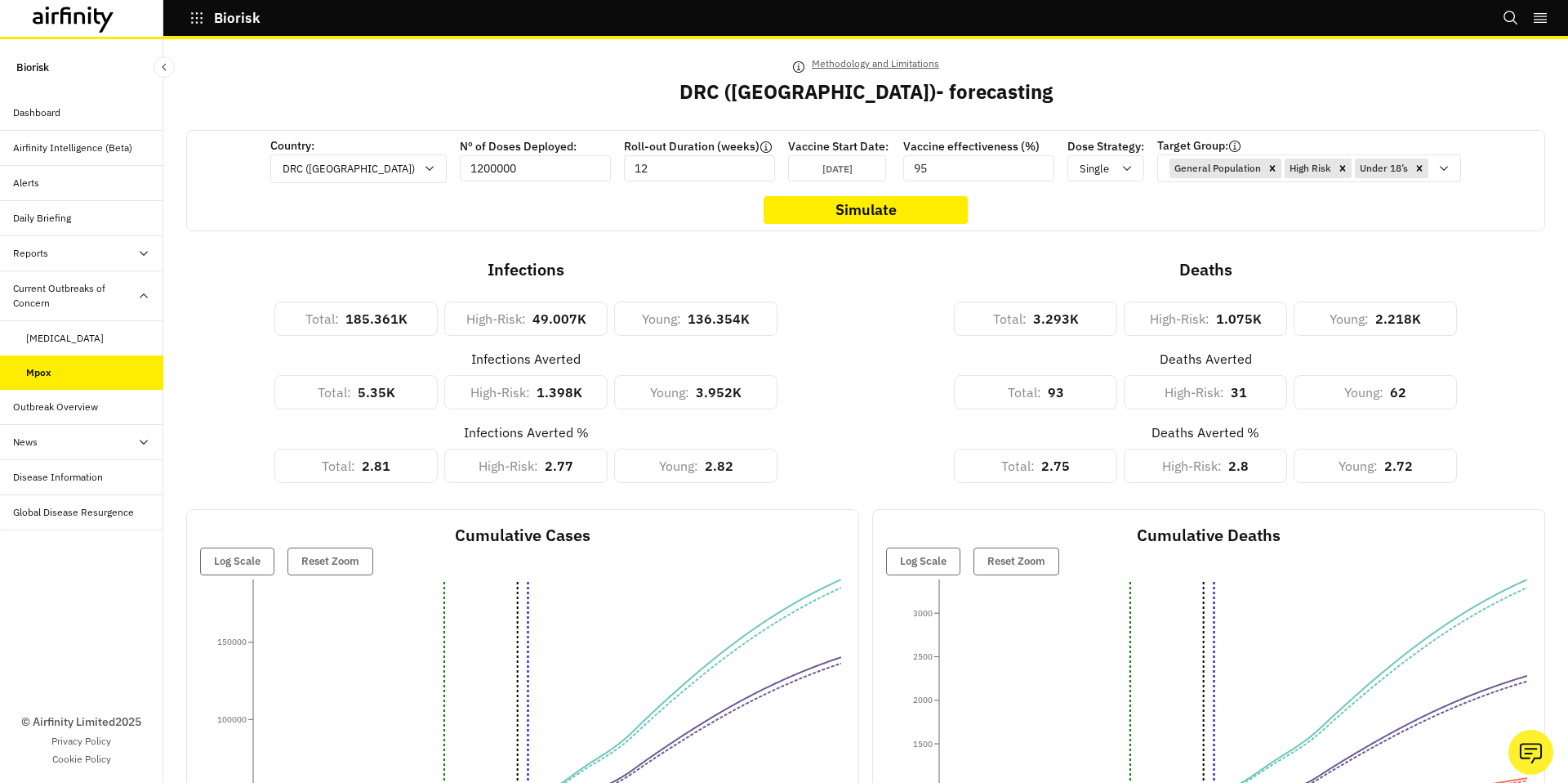
click at [626, 169] on input "12" at bounding box center [699, 169] width 151 height 26
click at [542, 170] on input "1200000" at bounding box center [535, 169] width 151 height 26
click at [829, 158] on div "Oct 1st 2024" at bounding box center [837, 169] width 98 height 26
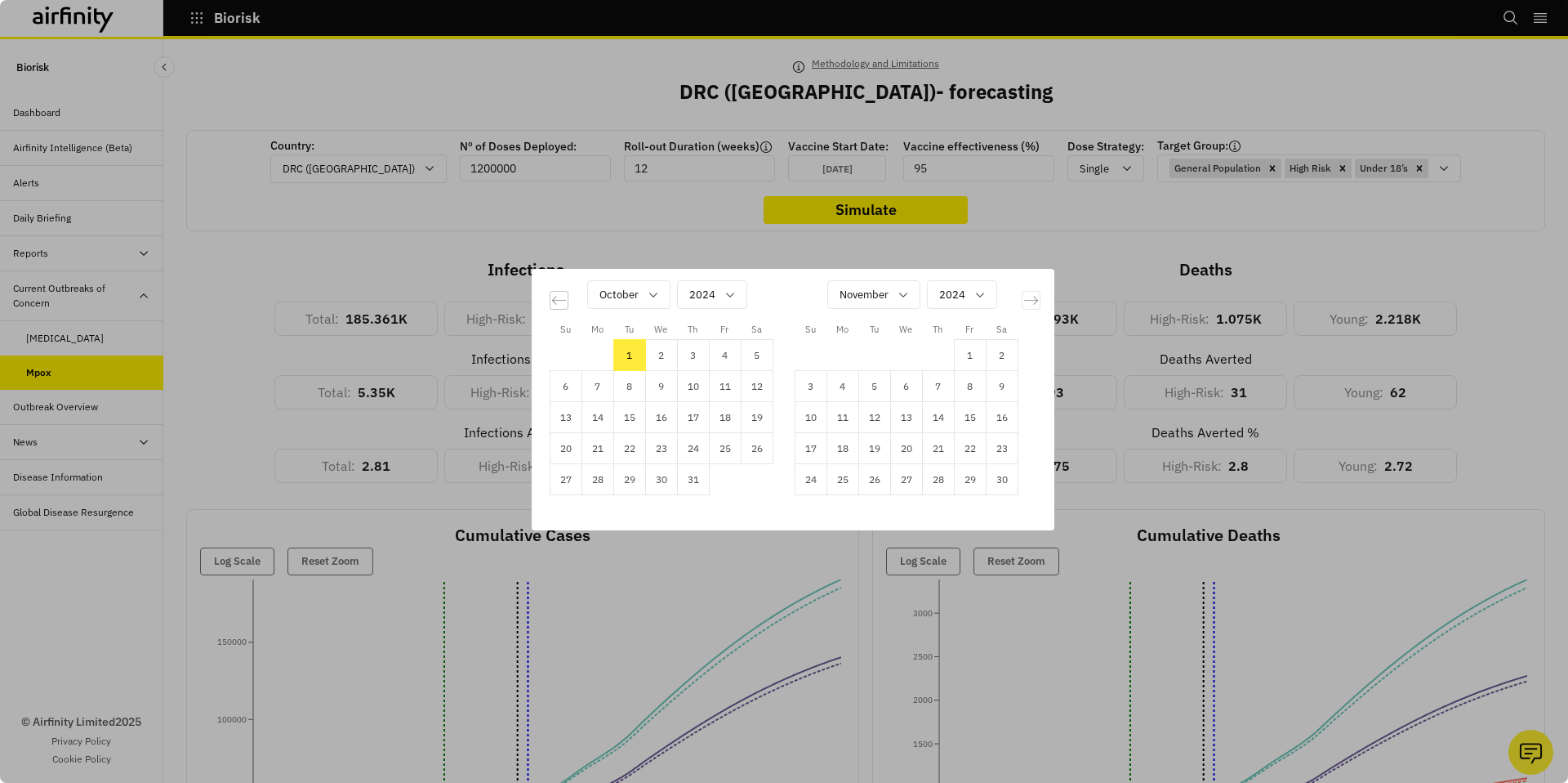
click at [561, 295] on icon "Move backward to switch to the previous month." at bounding box center [559, 300] width 16 height 16
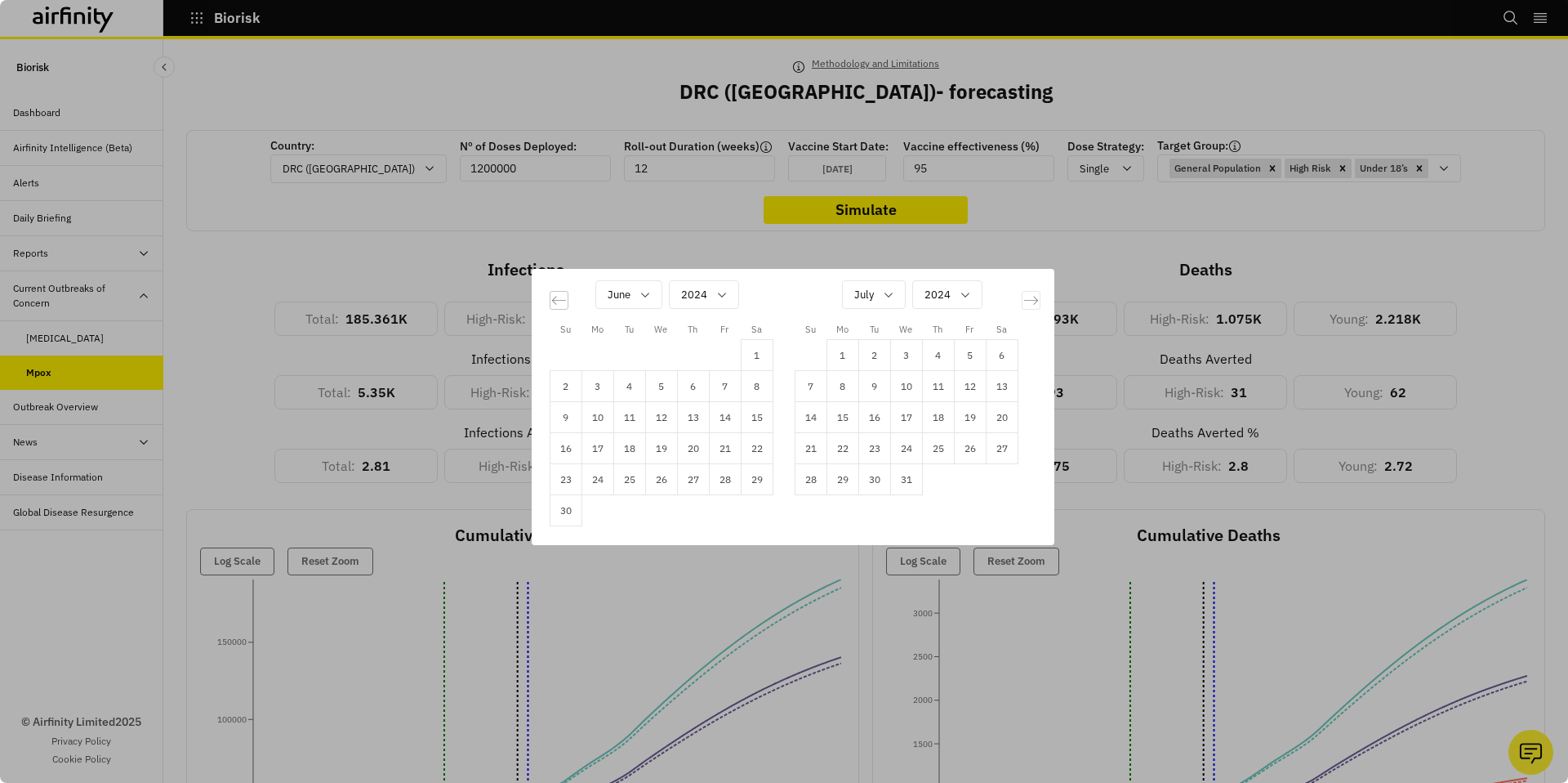
click at [561, 295] on icon "Move backward to switch to the previous month." at bounding box center [559, 300] width 16 height 16
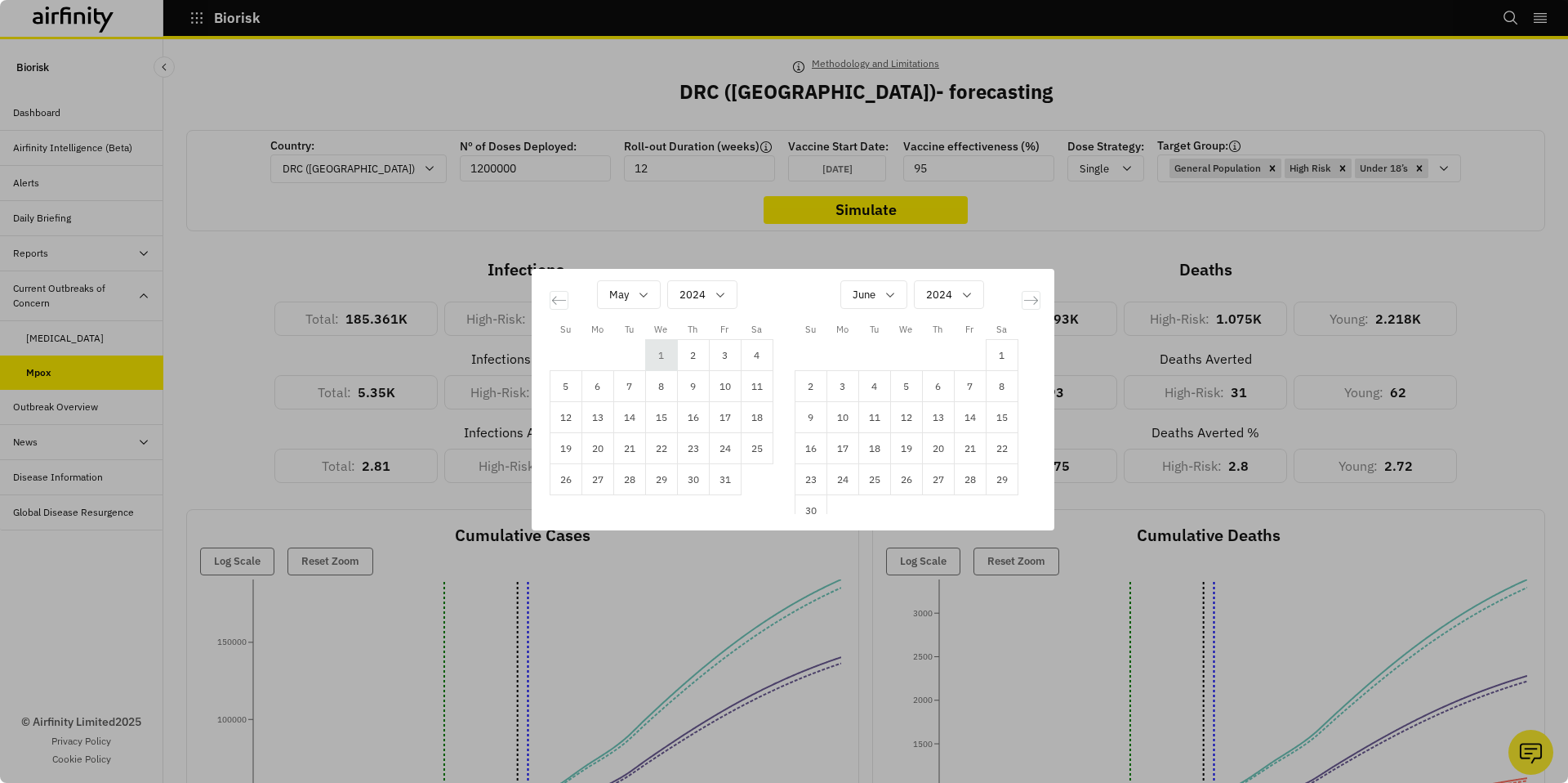
click at [664, 352] on td "1" at bounding box center [661, 355] width 32 height 31
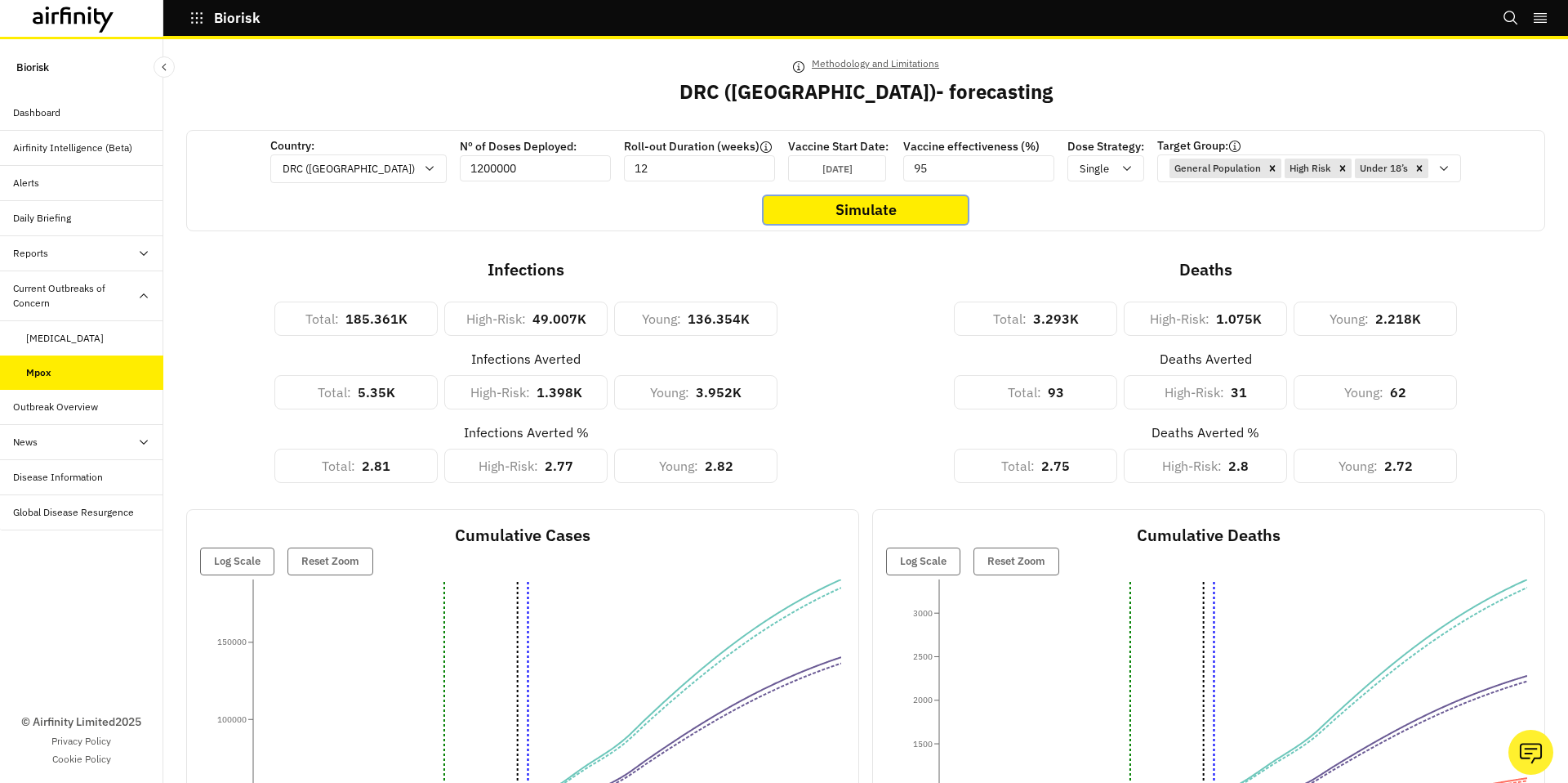
click at [810, 207] on button "Simulate" at bounding box center [866, 210] width 204 height 28
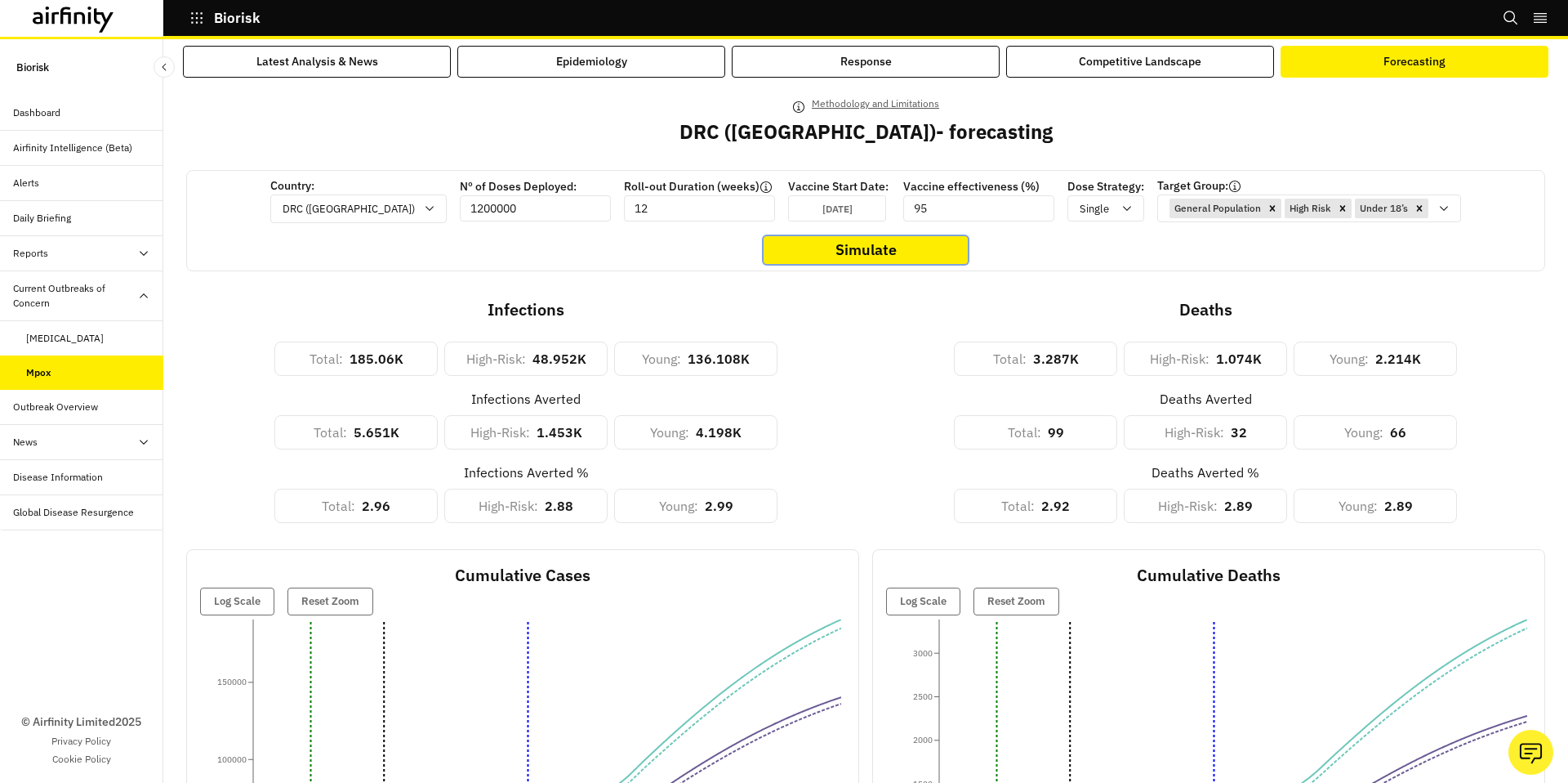
scroll to position [9, 0]
click at [924, 104] on p "Methodology and Limitations" at bounding box center [875, 103] width 127 height 18
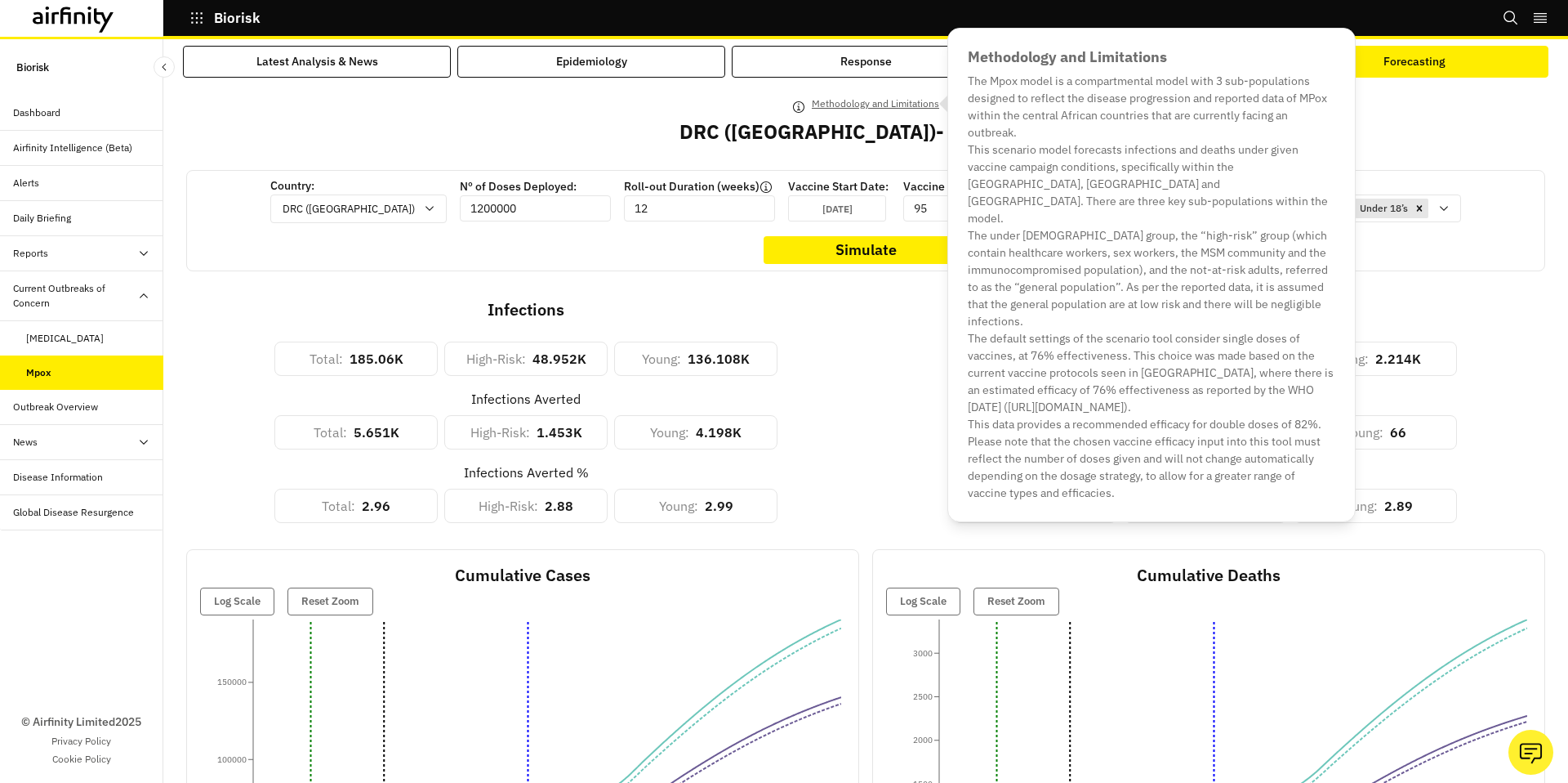
click at [880, 104] on p "Methodology and Limitations" at bounding box center [875, 103] width 127 height 18
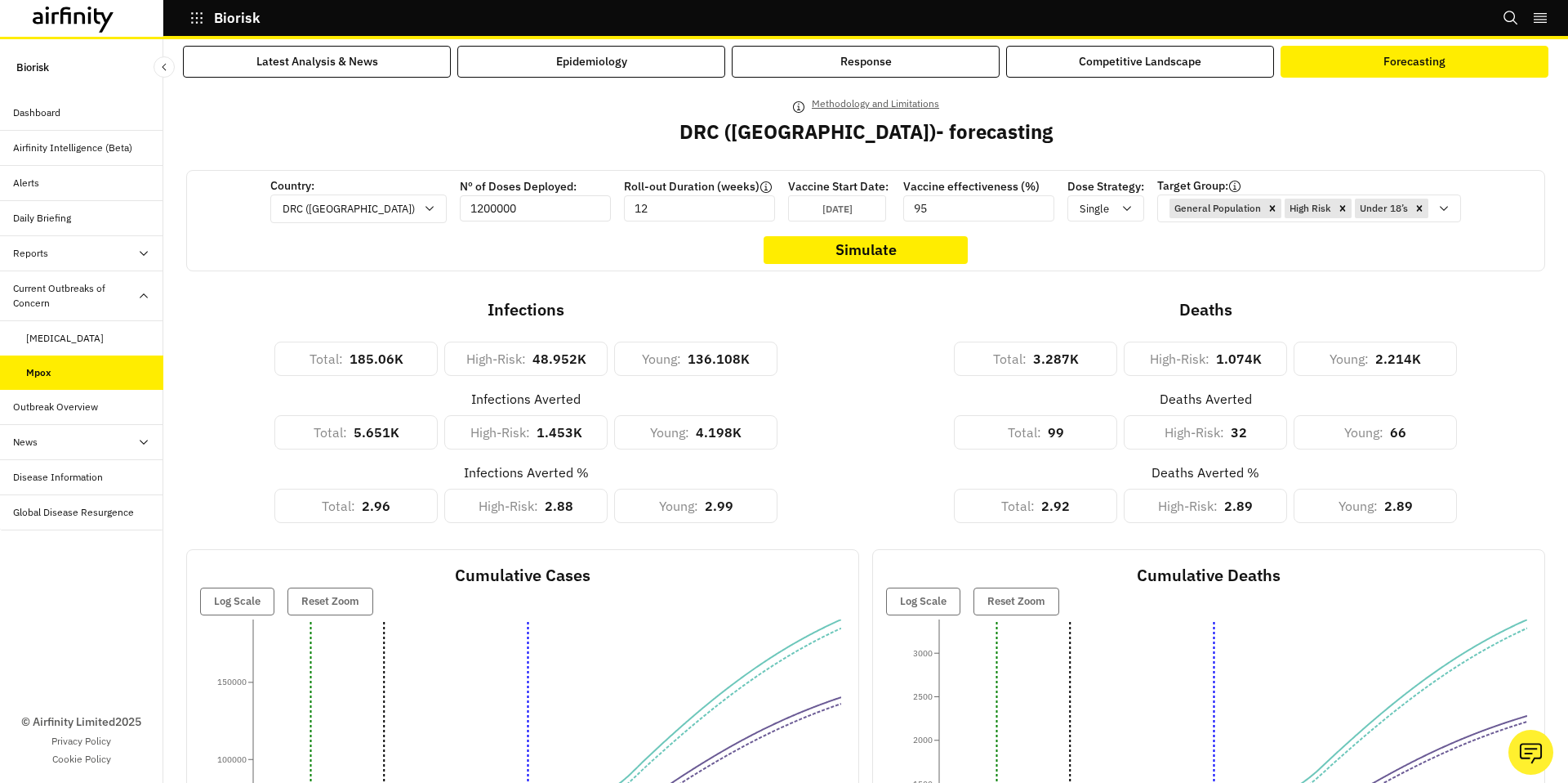
click at [537, 213] on input "1200000" at bounding box center [535, 208] width 151 height 26
type input "12000000"
click at [884, 254] on button "Simulate" at bounding box center [866, 250] width 204 height 28
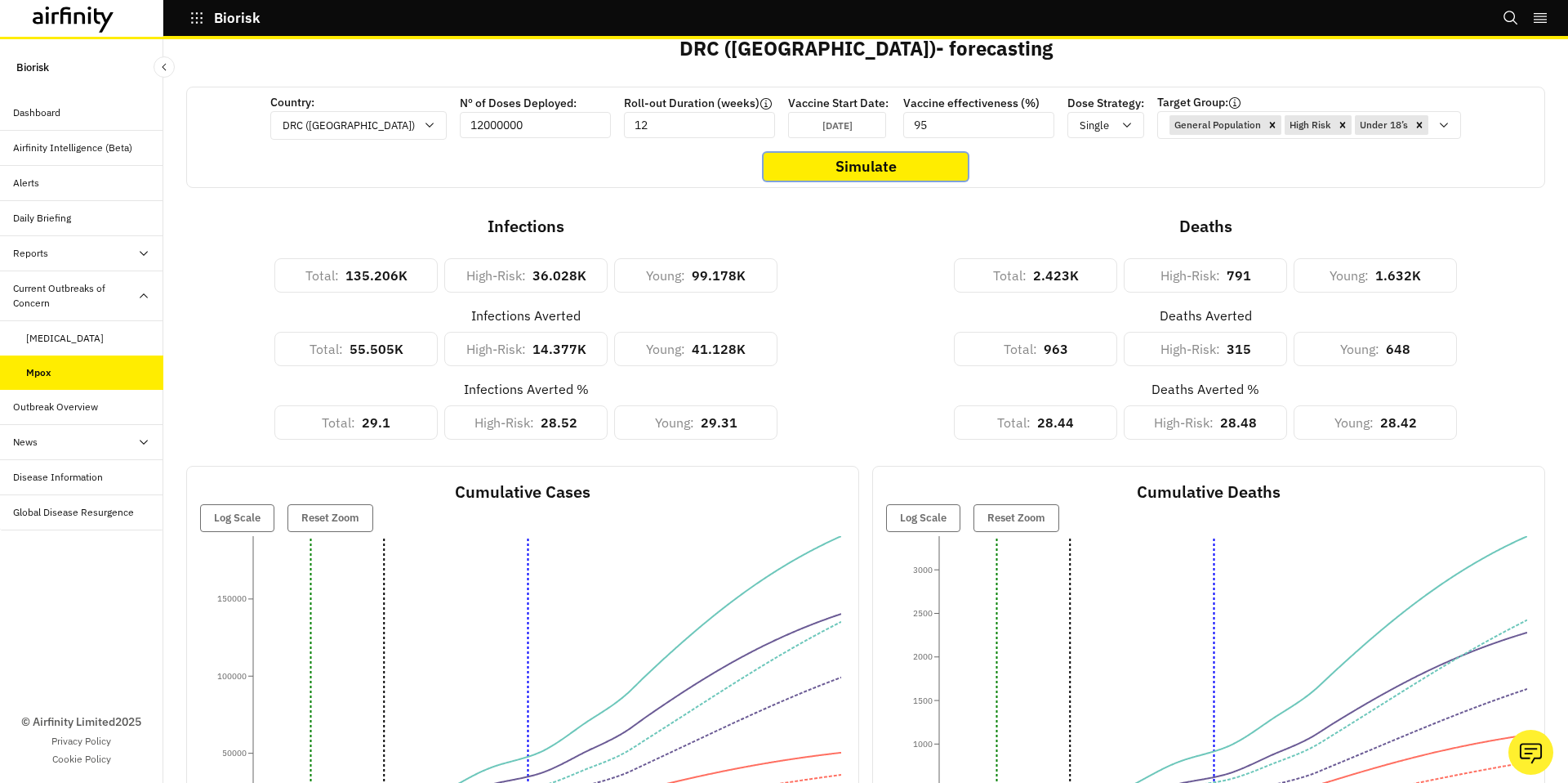
scroll to position [84, 0]
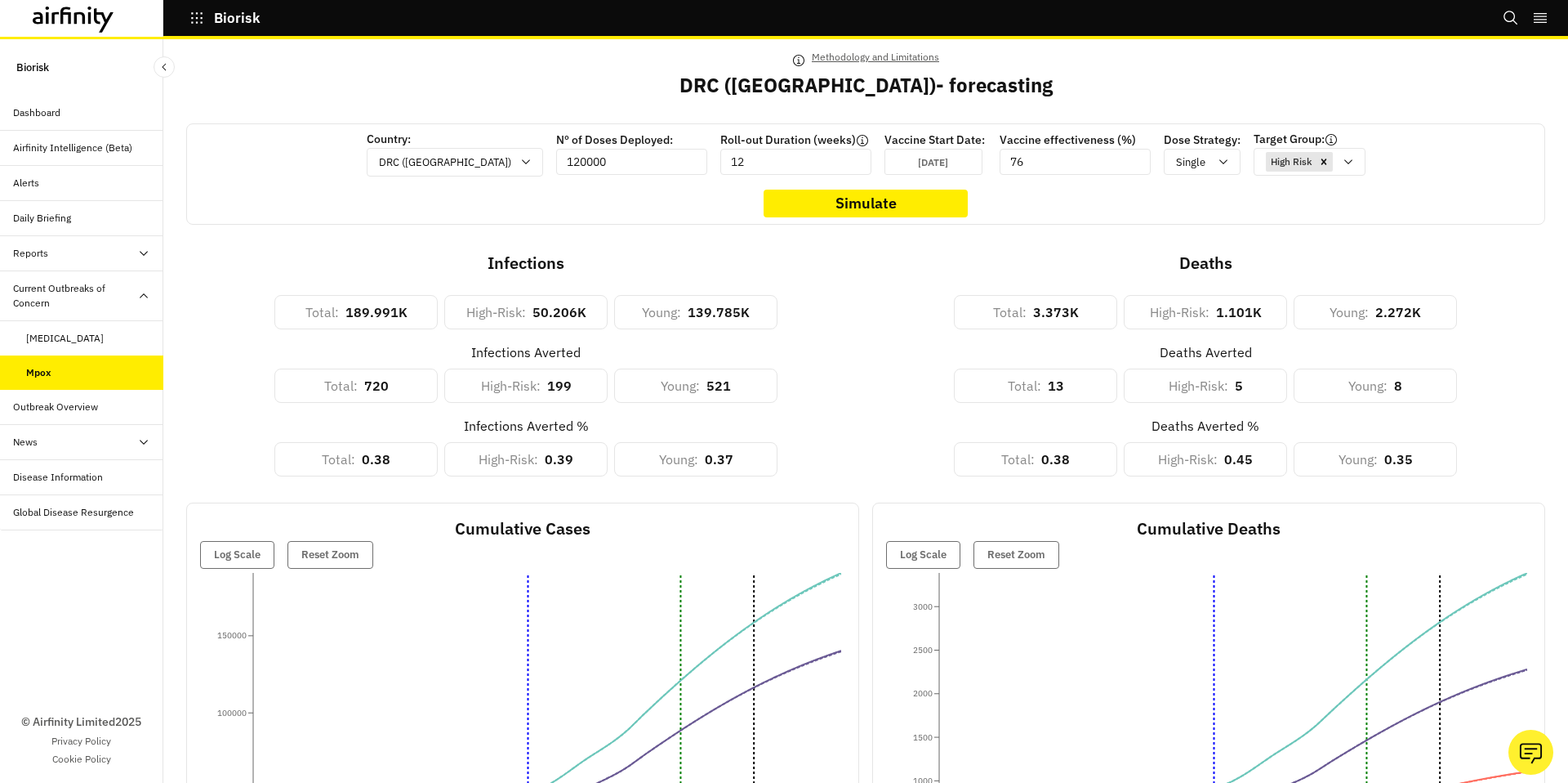
scroll to position [54, 0]
click at [610, 159] on input "120000" at bounding box center [631, 164] width 151 height 26
type input "12000000"
click at [889, 211] on button "Simulate" at bounding box center [866, 206] width 204 height 28
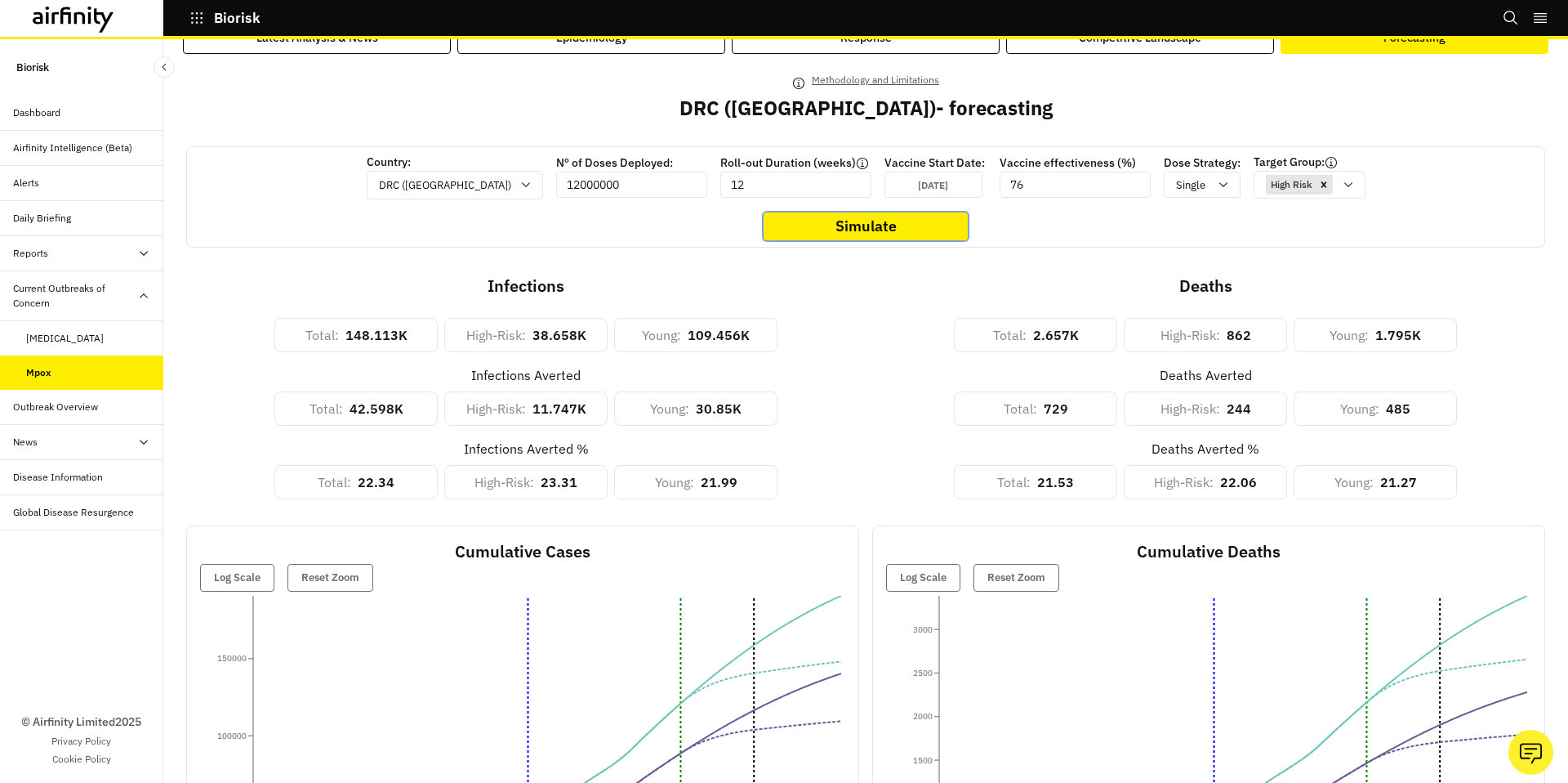
scroll to position [0, 0]
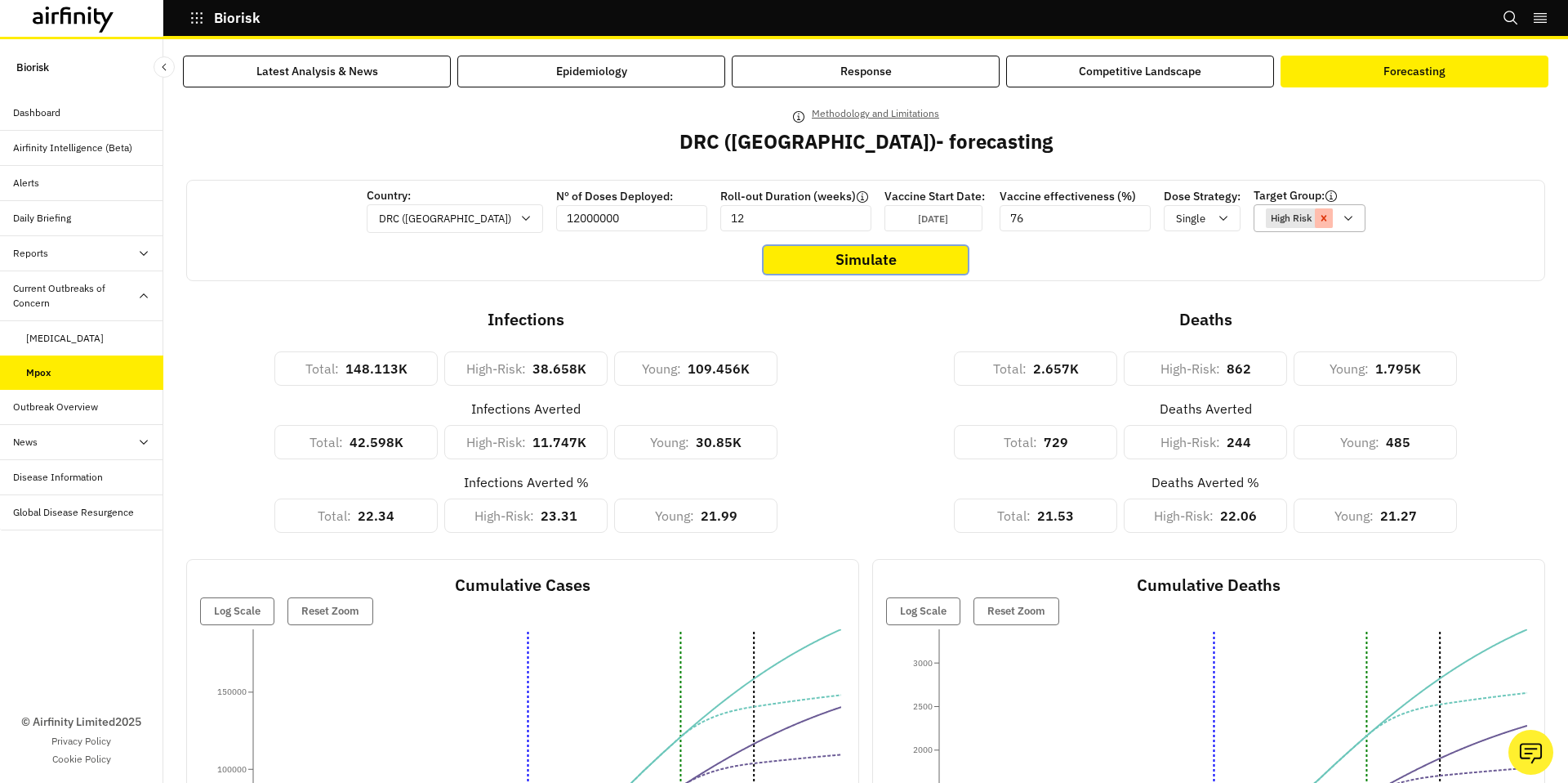
click at [1315, 225] on div "Remove [object Object]" at bounding box center [1323, 218] width 18 height 20
click at [890, 114] on p "Methodology and Limitations" at bounding box center [875, 113] width 127 height 18
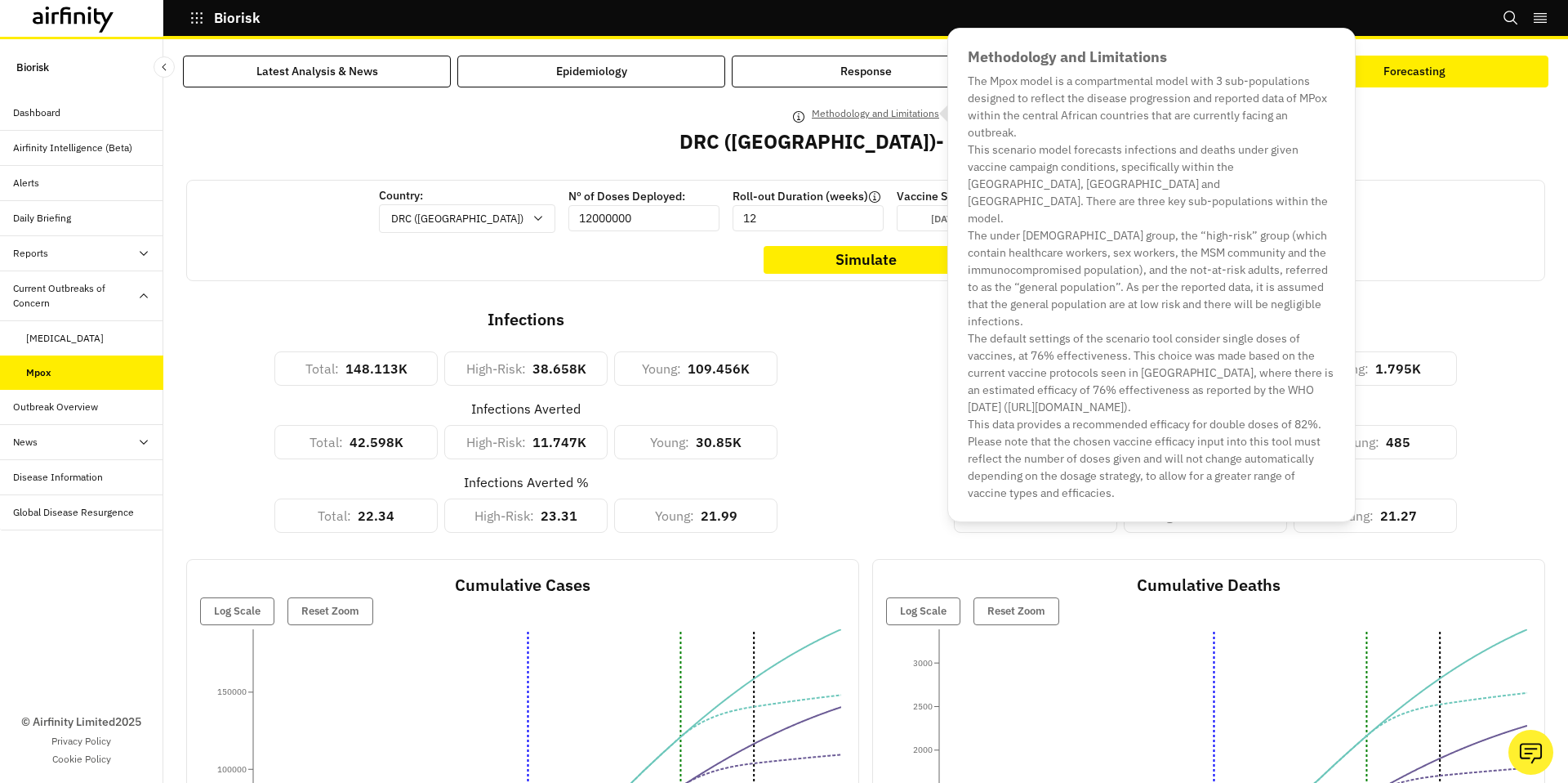
click at [890, 114] on p "Methodology and Limitations" at bounding box center [875, 113] width 127 height 18
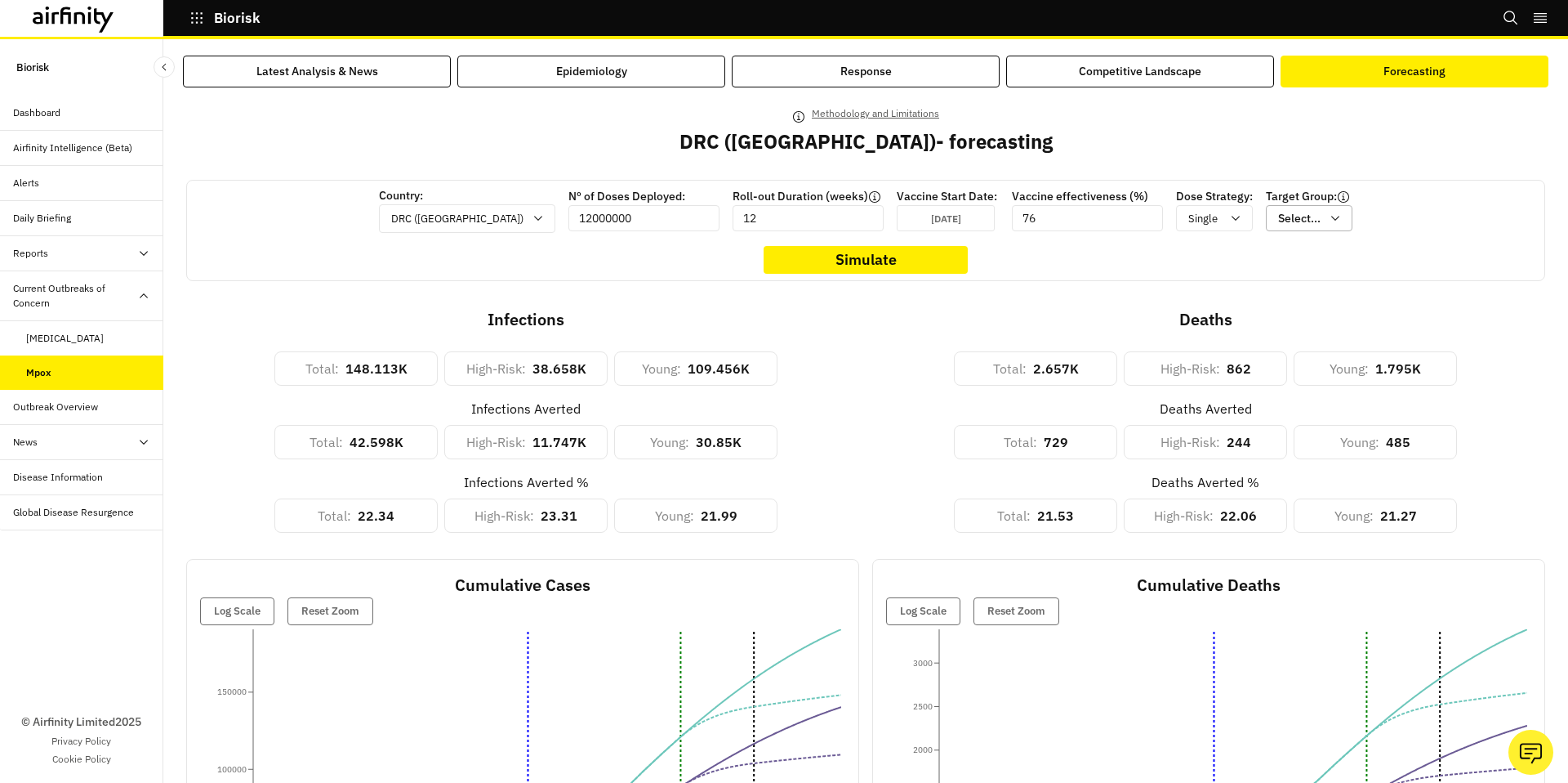
click at [851, 448] on div "Infections Averted Total : 42.598K High-Risk : 11.747K Young : 30.85K" at bounding box center [526, 422] width 679 height 73
